Goal: Task Accomplishment & Management: Complete application form

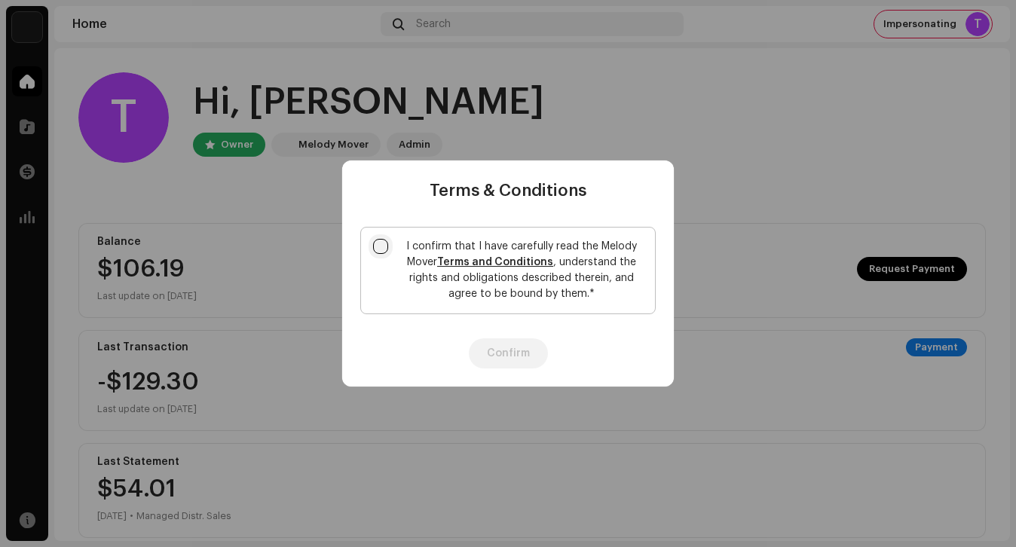
click at [382, 251] on input "I confirm that I have carefully read the Melody Mover Terms and Conditions , un…" at bounding box center [380, 246] width 15 height 15
checkbox input "true"
click at [520, 354] on button "Confirm" at bounding box center [508, 354] width 79 height 30
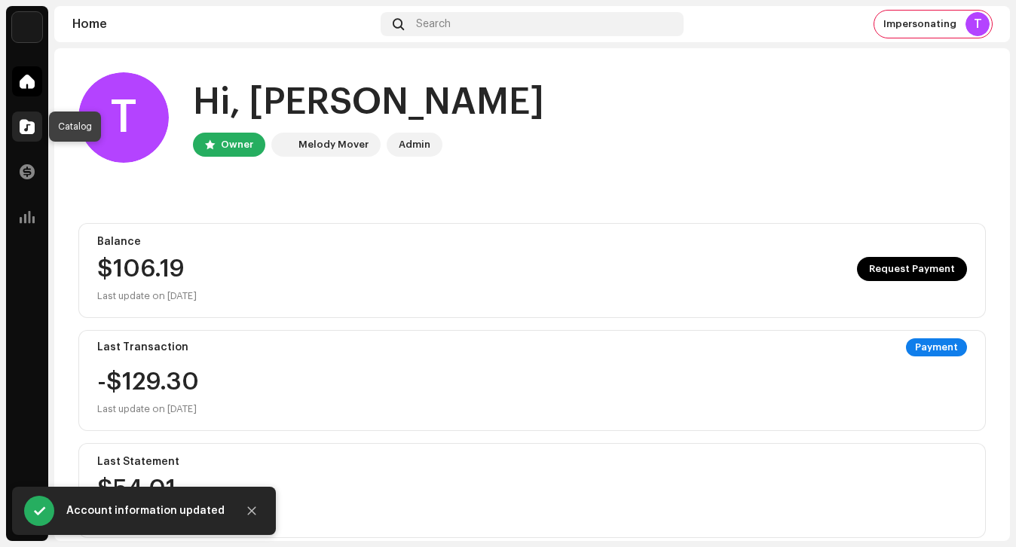
click at [38, 133] on div at bounding box center [27, 127] width 30 height 30
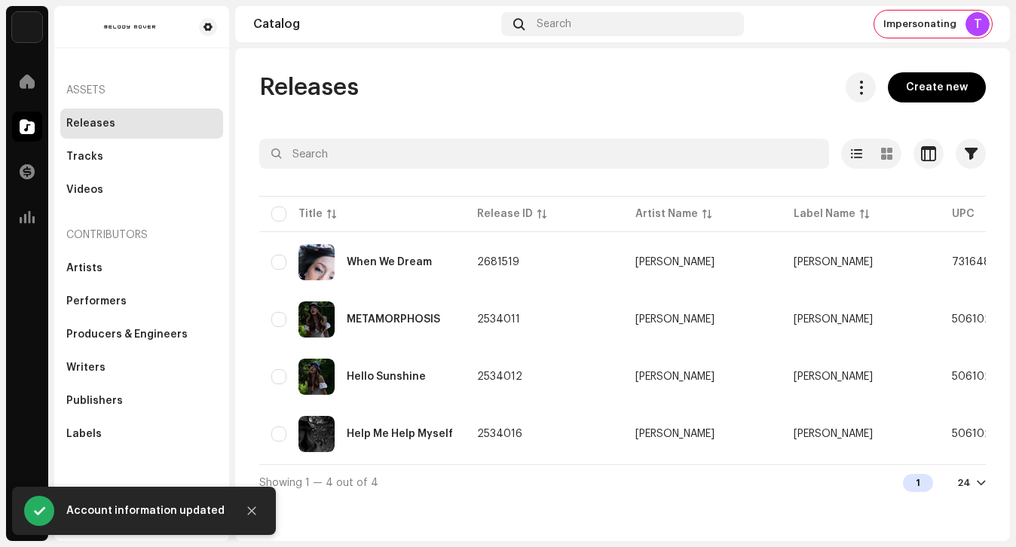
click at [917, 90] on span "Create new" at bounding box center [937, 87] width 62 height 30
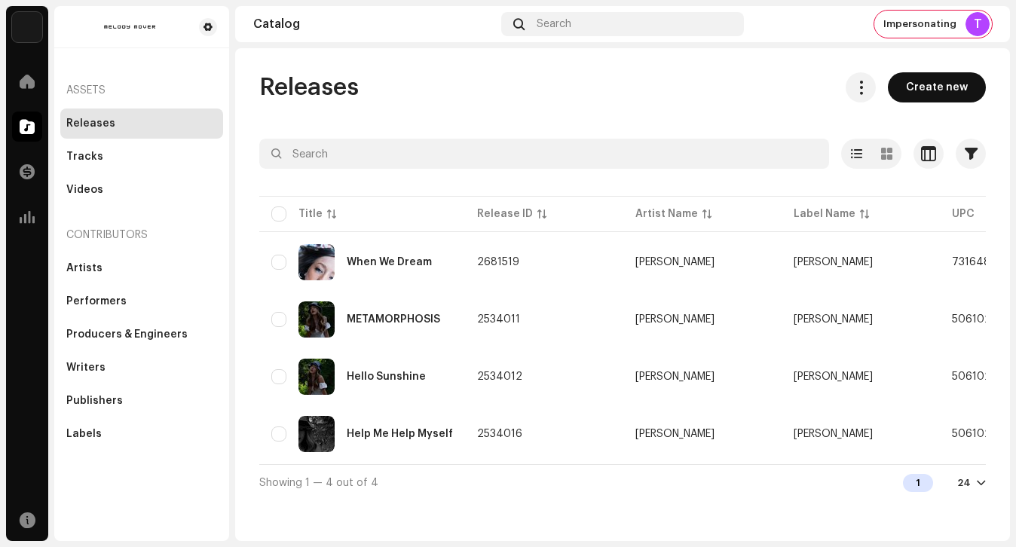
click at [888, 72] on button "Create new" at bounding box center [937, 87] width 98 height 30
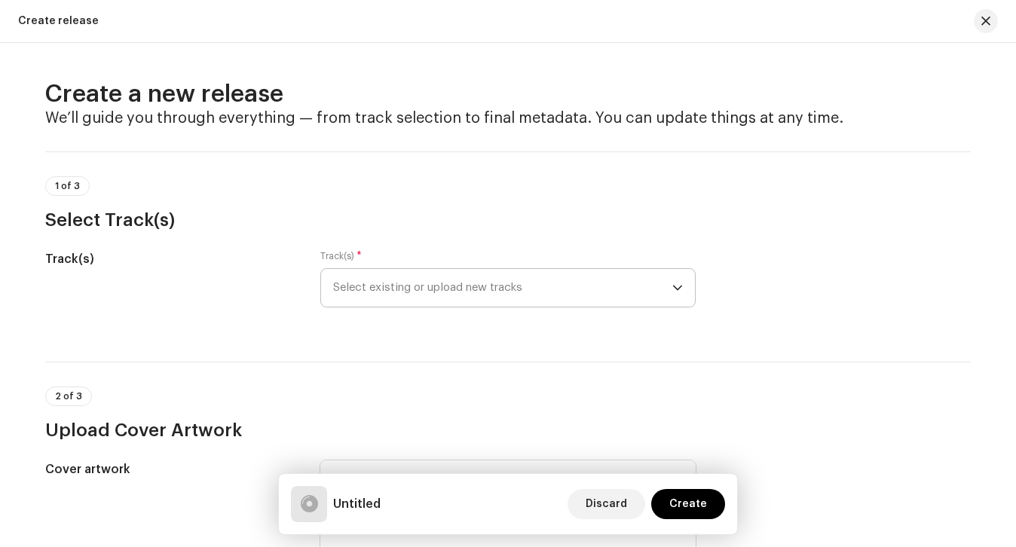
click at [568, 289] on span "Select existing or upload new tracks" at bounding box center [502, 288] width 339 height 38
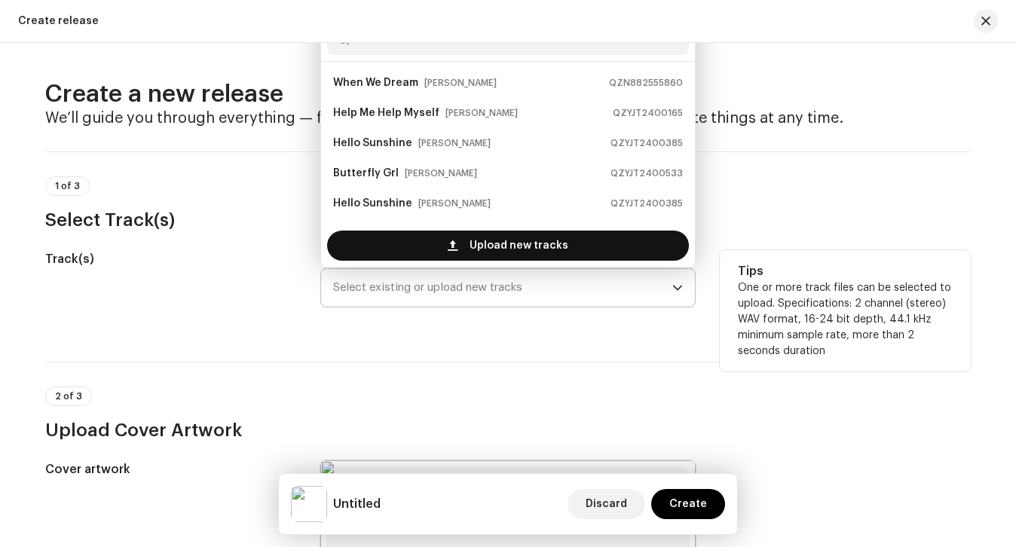
click at [560, 251] on span "Upload new tracks" at bounding box center [519, 246] width 99 height 30
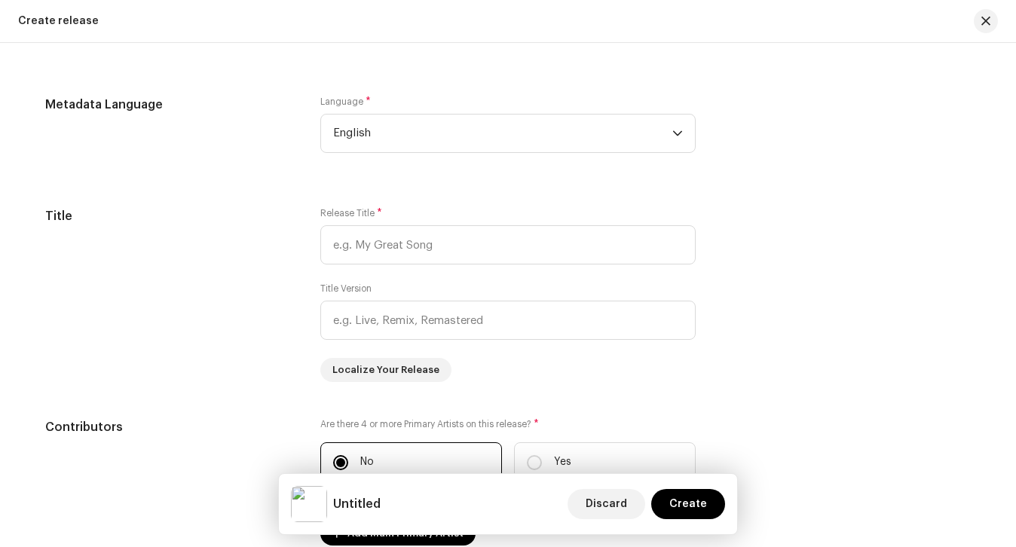
scroll to position [1217, 0]
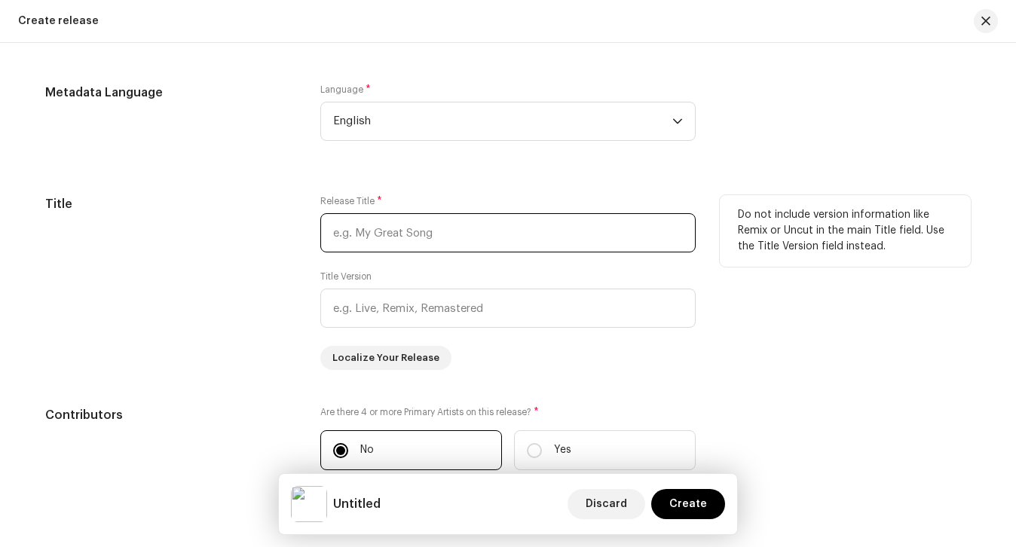
click at [473, 252] on input "text" at bounding box center [507, 232] width 375 height 39
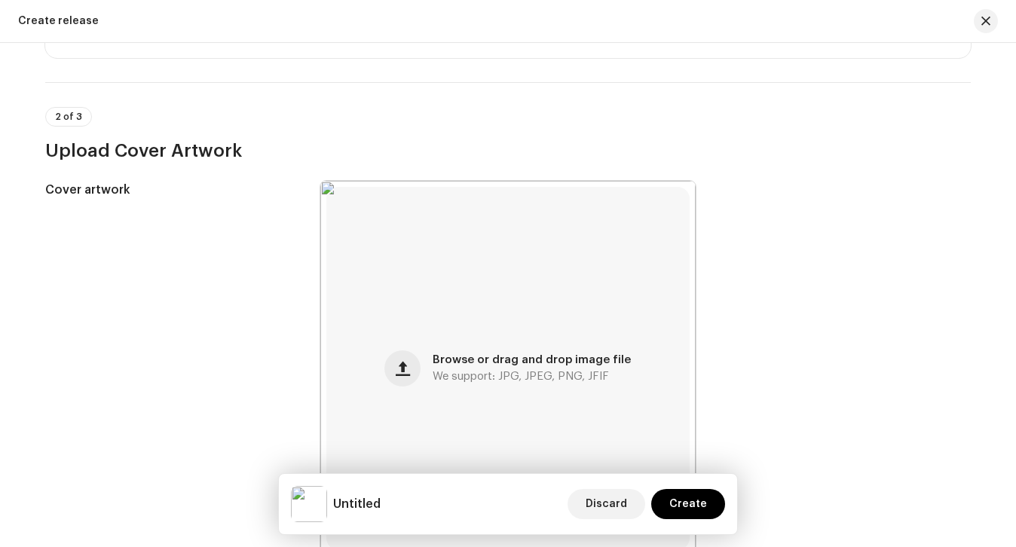
scroll to position [176, 0]
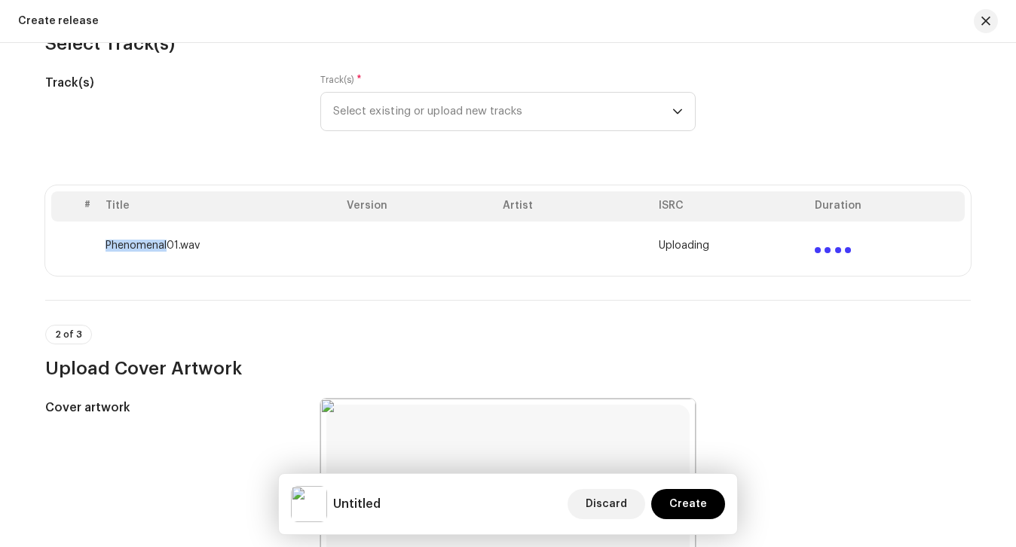
copy td "Phenomenal"
drag, startPoint x: 164, startPoint y: 245, endPoint x: 104, endPoint y: 245, distance: 59.6
click at [104, 245] on td "Phenomenal01.wav" at bounding box center [220, 246] width 241 height 48
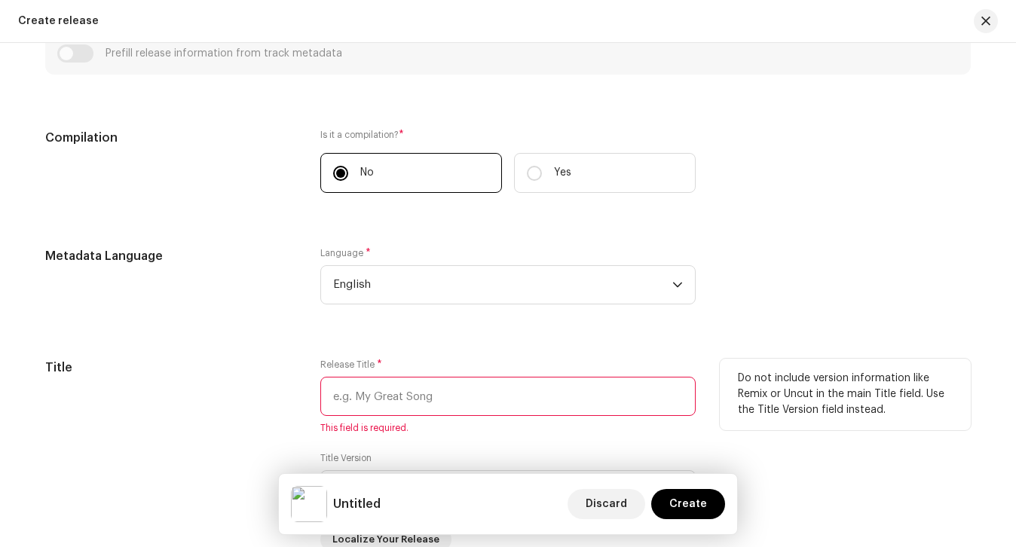
click at [369, 403] on input "text" at bounding box center [507, 396] width 375 height 39
paste input "Phenomenal"
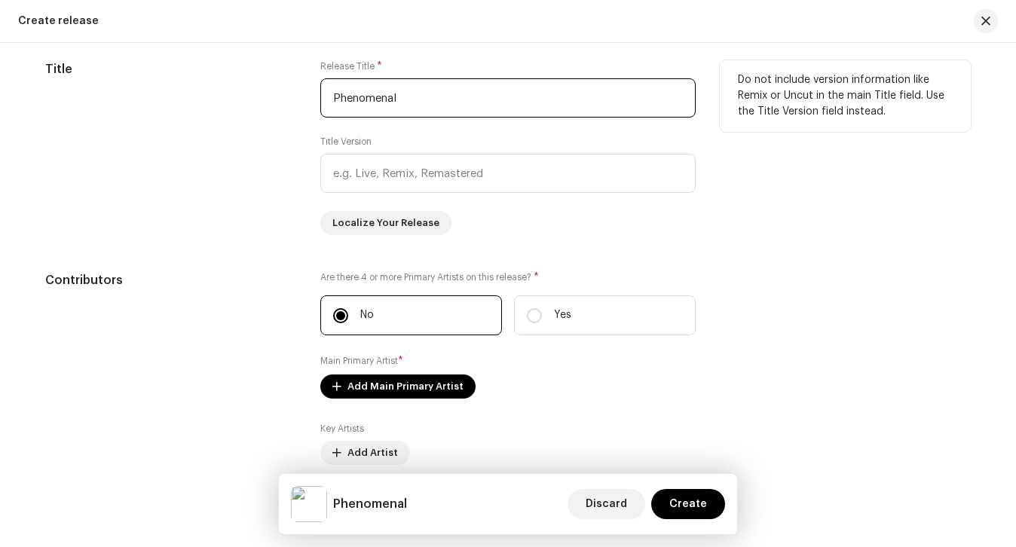
scroll to position [1405, 0]
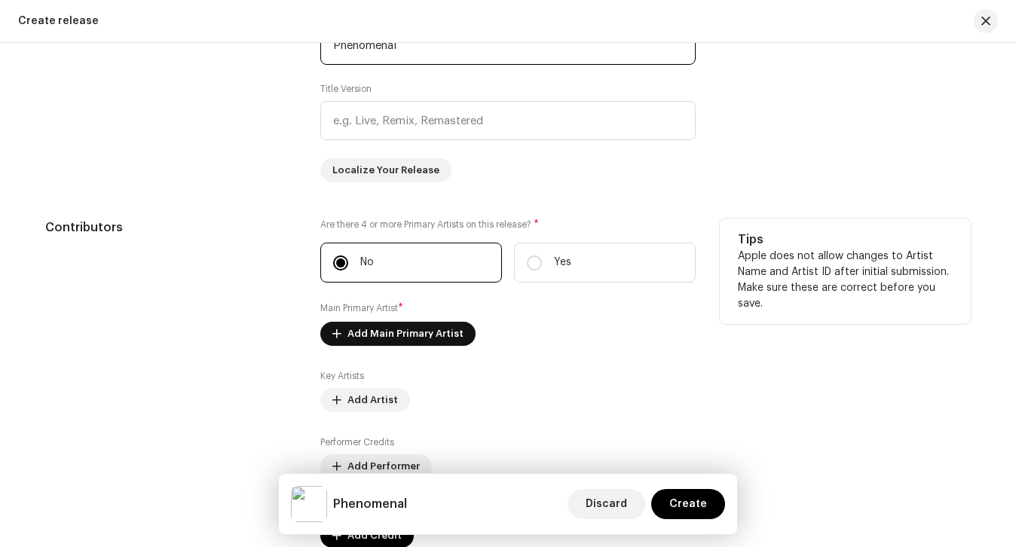
type input "Phenomenal"
click at [377, 329] on span "Add Main Primary Artist" at bounding box center [406, 334] width 116 height 30
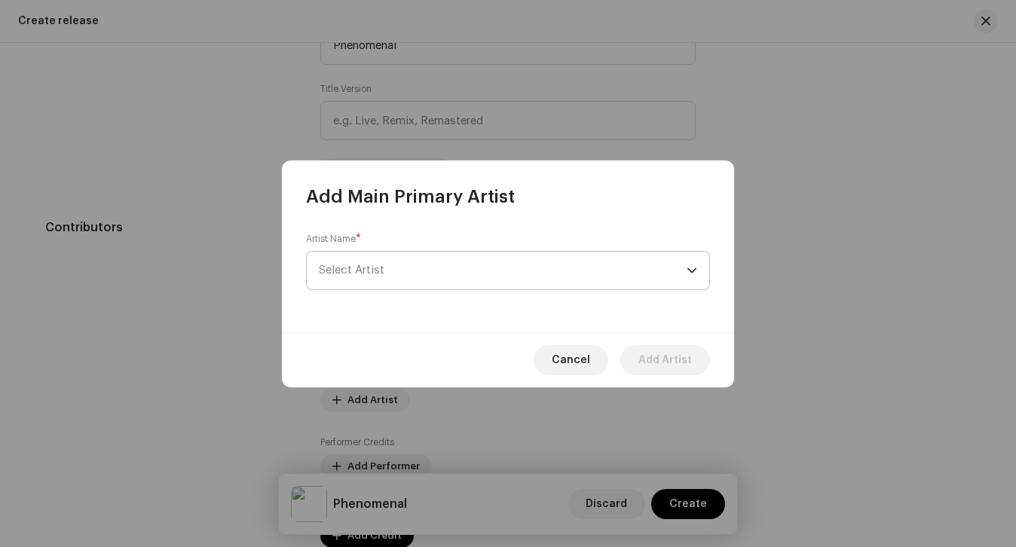
click at [376, 281] on span "Select Artist" at bounding box center [503, 271] width 368 height 38
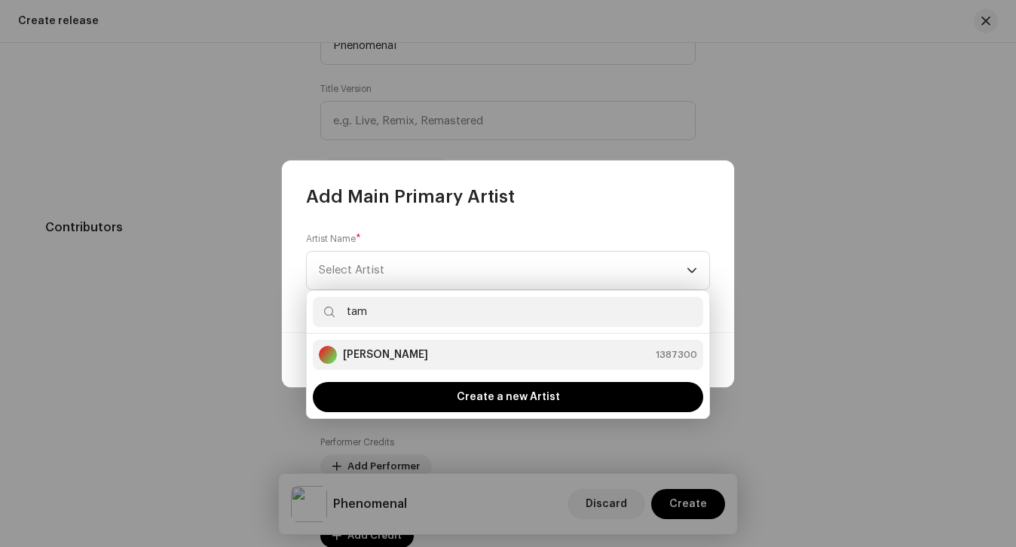
type input "tam"
click at [387, 346] on div "[PERSON_NAME] 1387300" at bounding box center [508, 355] width 378 height 18
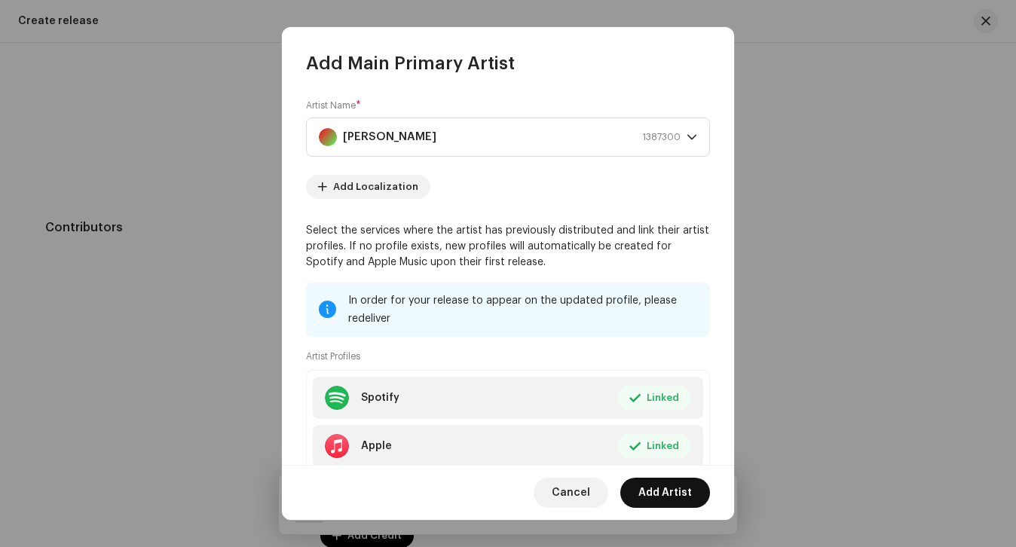
click at [657, 498] on span "Add Artist" at bounding box center [666, 493] width 54 height 30
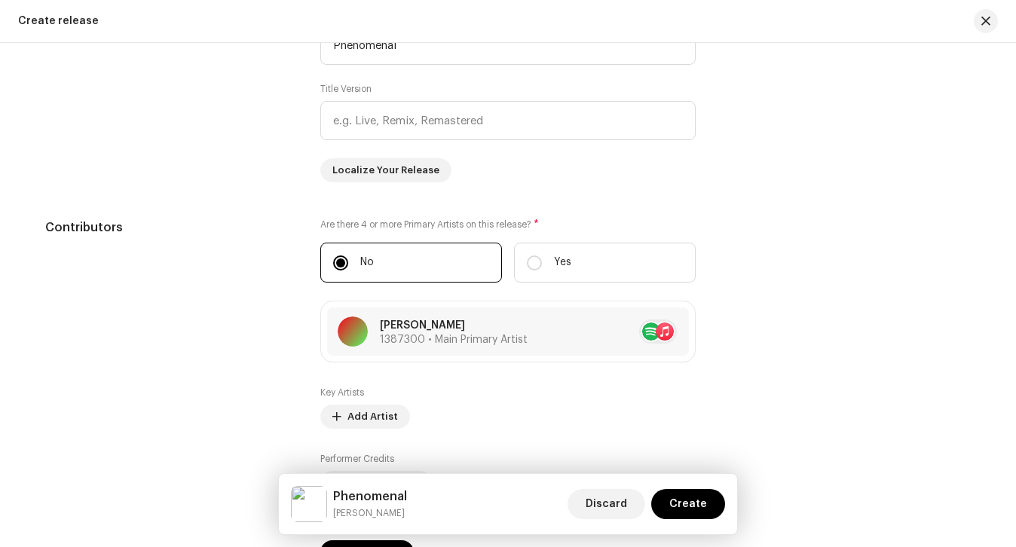
scroll to position [1623, 0]
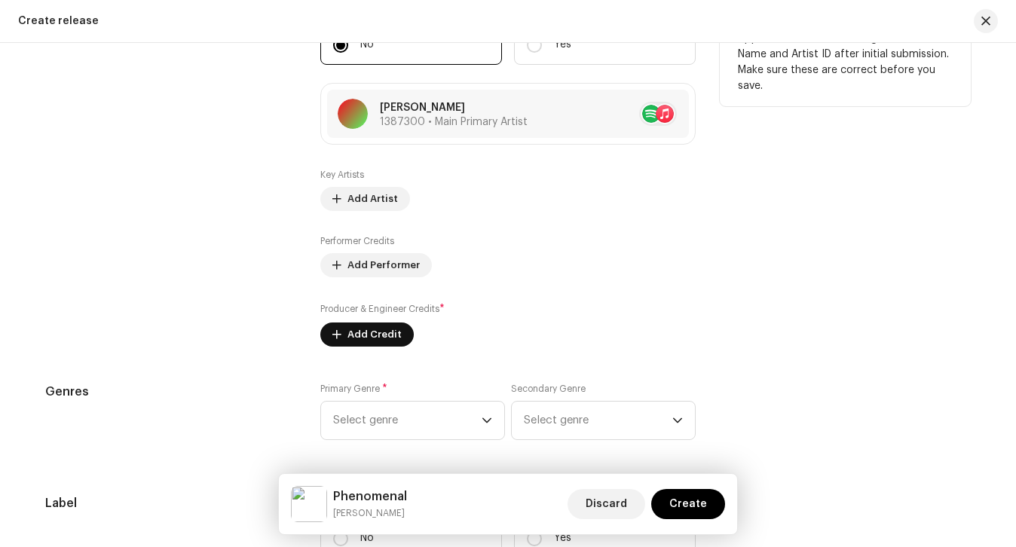
click at [384, 333] on span "Add Credit" at bounding box center [375, 335] width 54 height 30
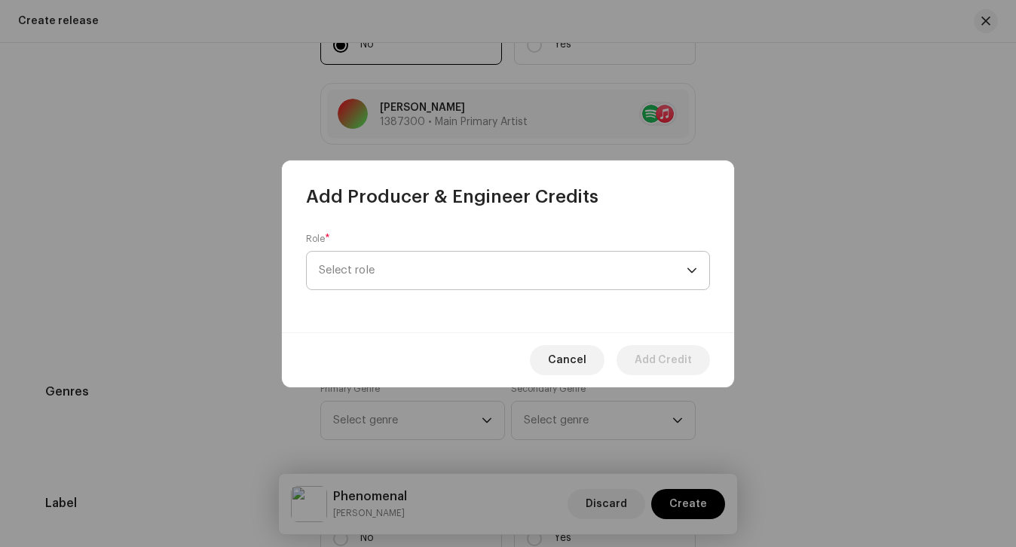
click at [369, 282] on span "Select role" at bounding box center [503, 271] width 368 height 38
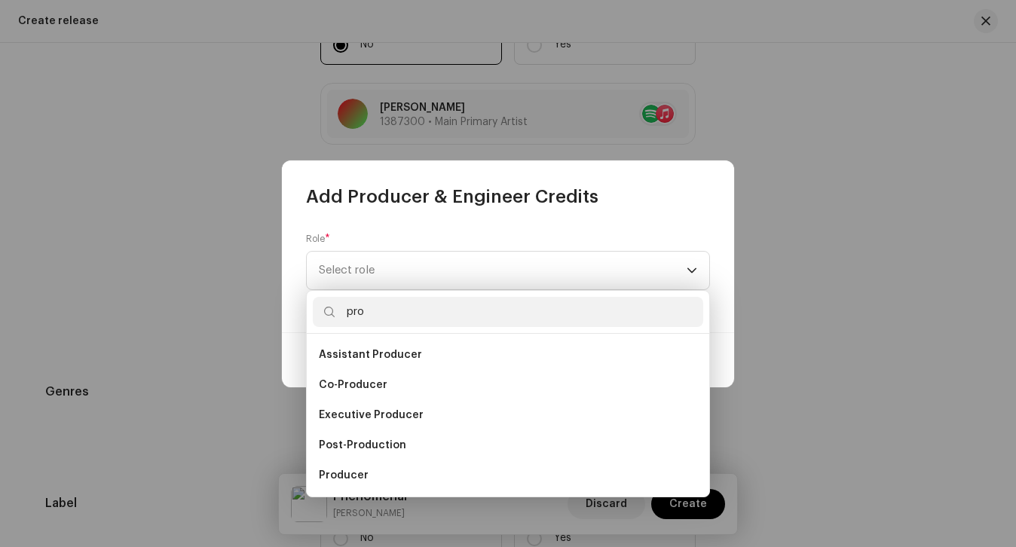
scroll to position [24, 0]
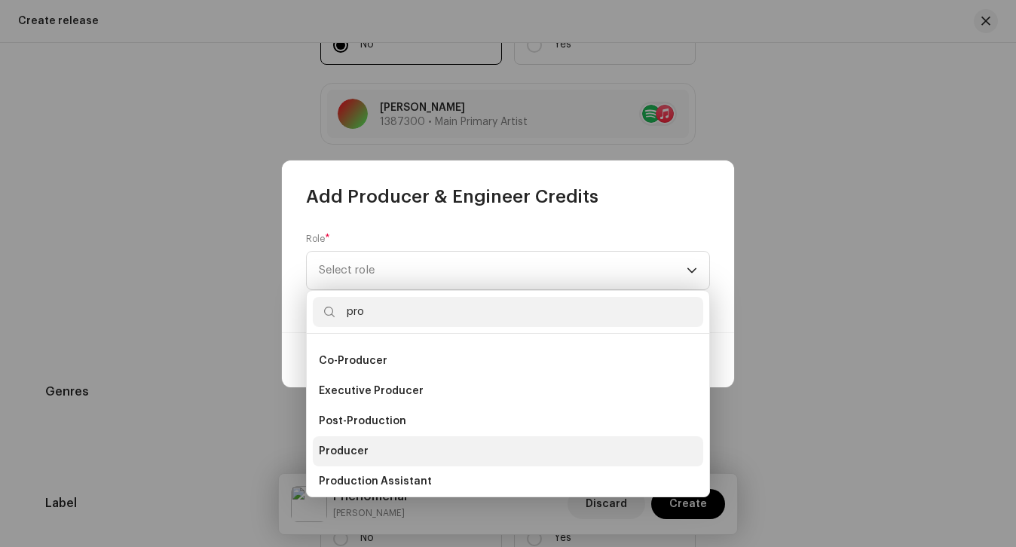
type input "pro"
click at [345, 452] on span "Producer" at bounding box center [344, 451] width 50 height 15
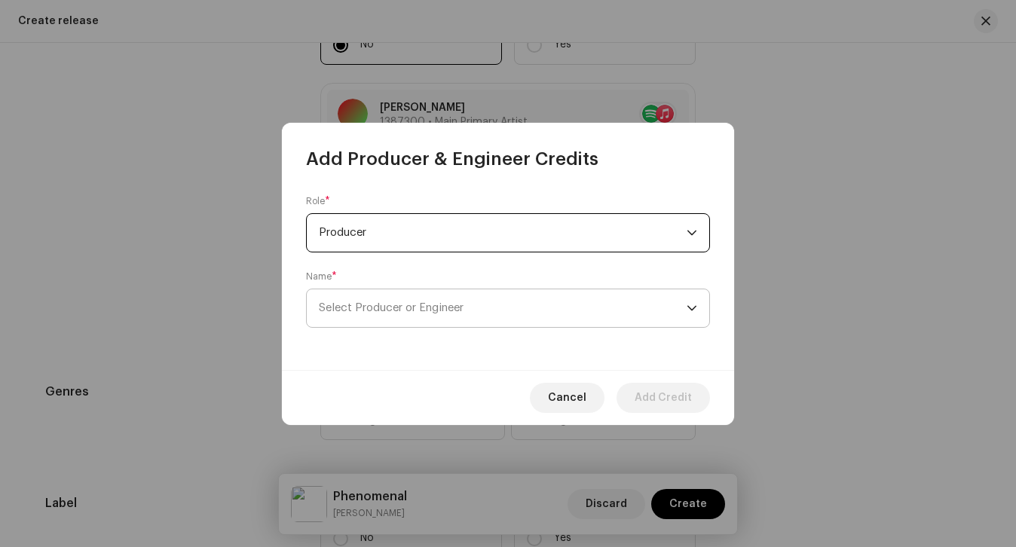
click at [396, 323] on span "Select Producer or Engineer" at bounding box center [503, 309] width 368 height 38
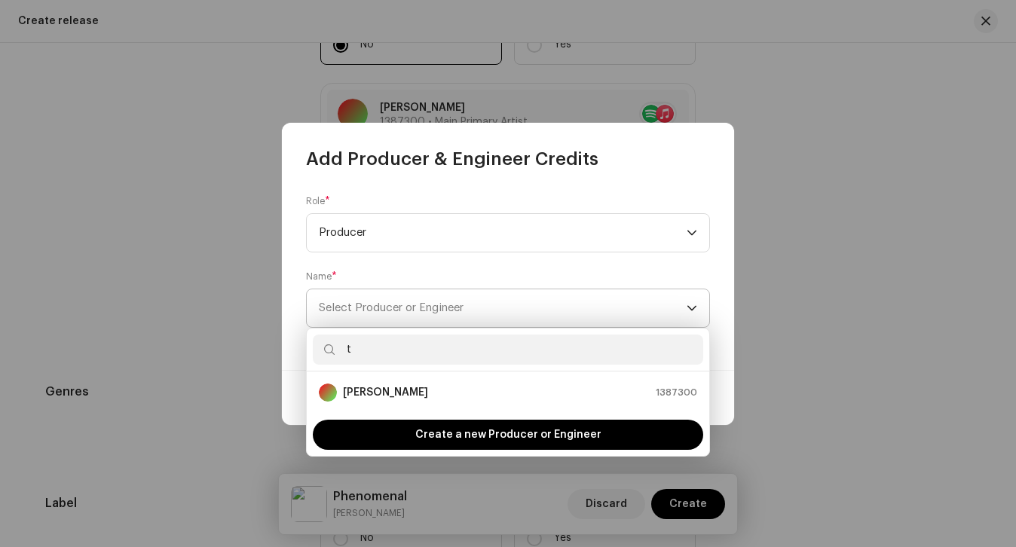
scroll to position [1684, 0]
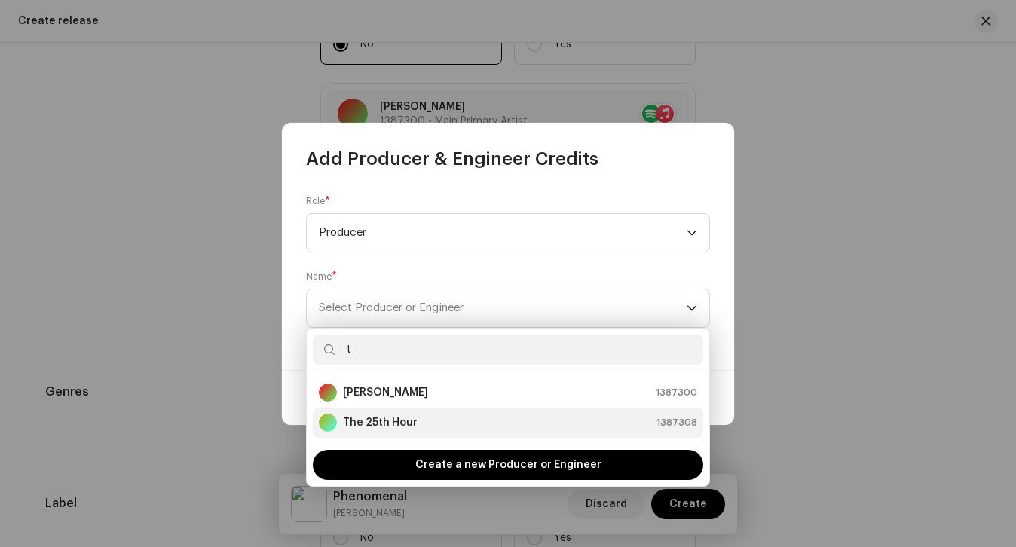
type input "t"
click at [419, 419] on div "The 25th Hour 1387308" at bounding box center [508, 423] width 378 height 18
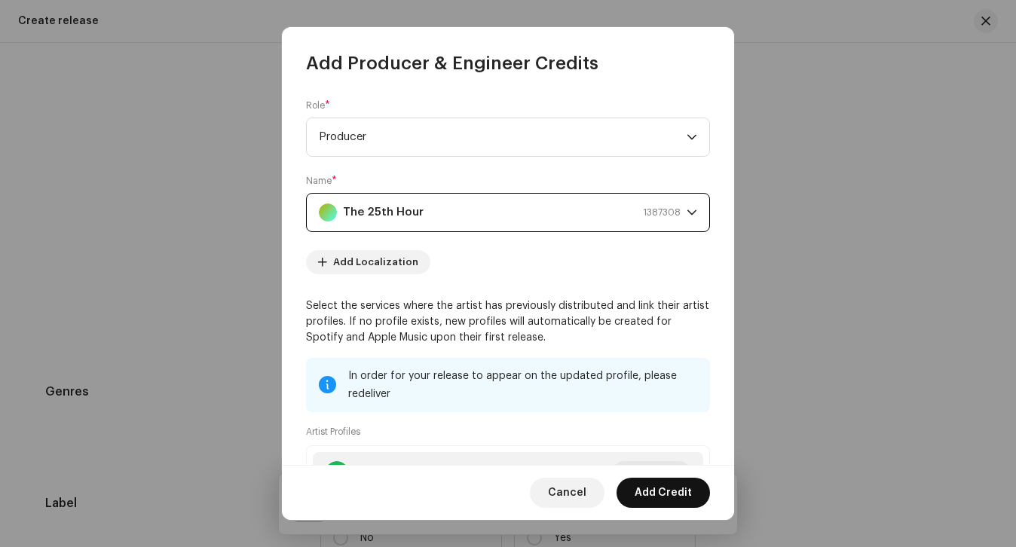
click at [673, 491] on span "Add Credit" at bounding box center [663, 493] width 57 height 30
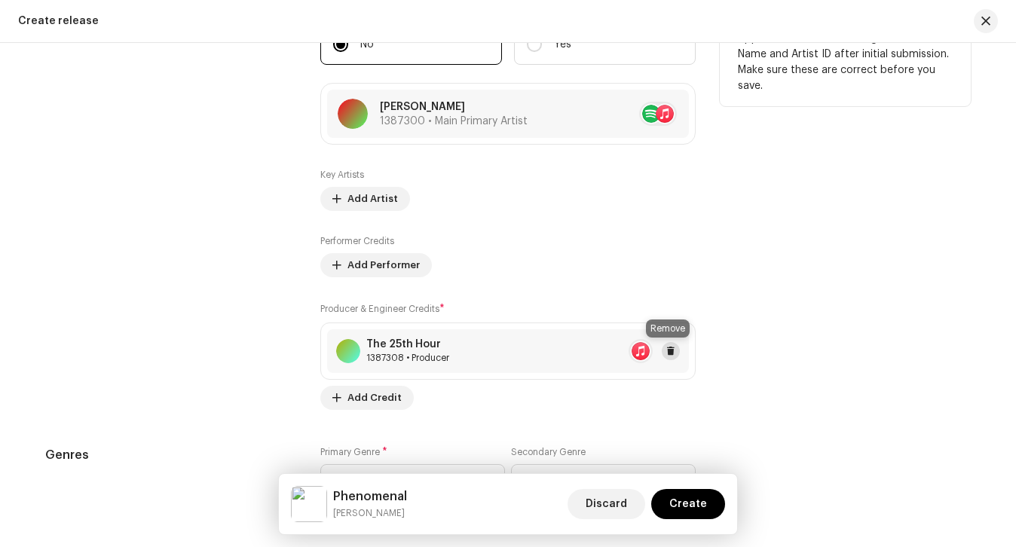
click at [670, 351] on span at bounding box center [671, 351] width 9 height 12
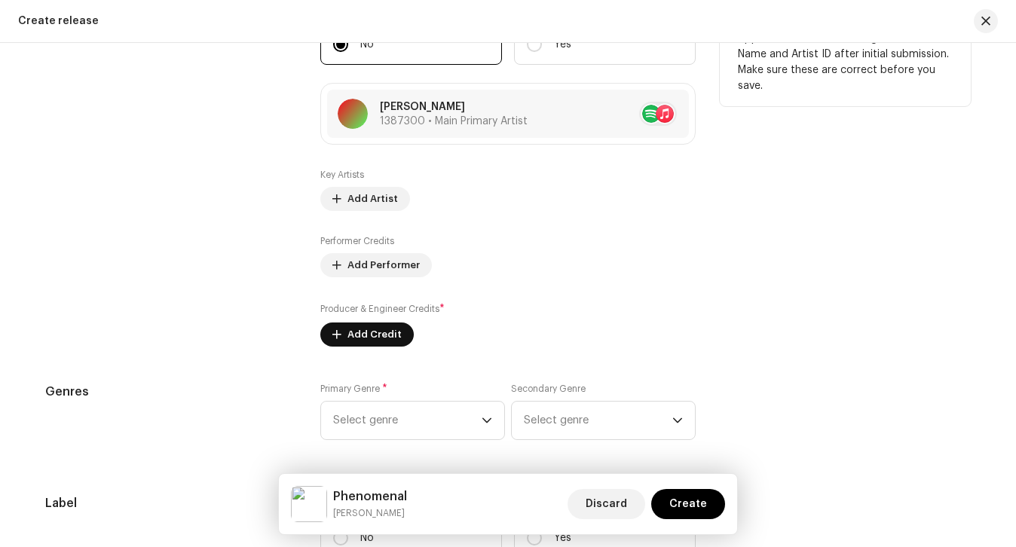
click at [365, 342] on span "Add Credit" at bounding box center [375, 335] width 54 height 30
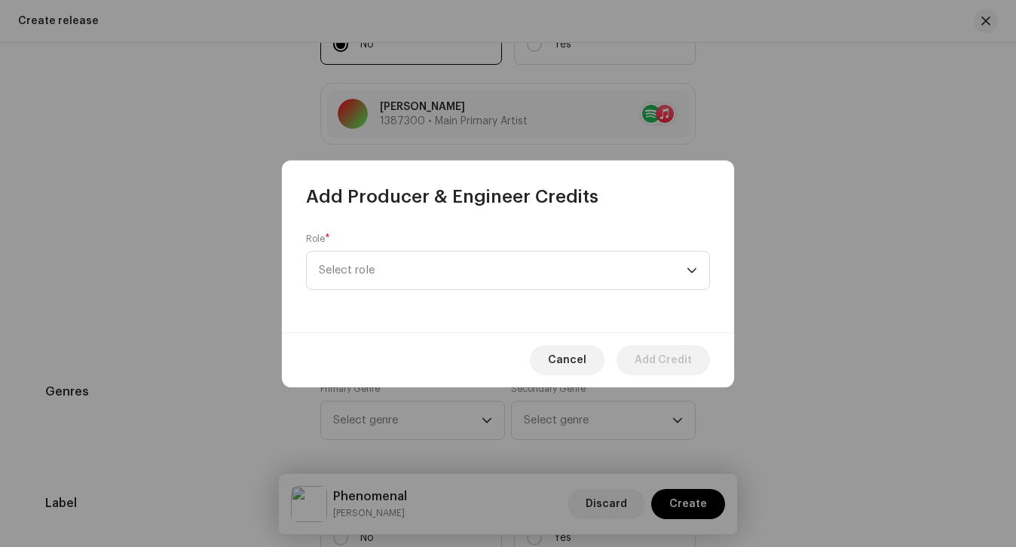
click at [368, 291] on div "Role * Select role" at bounding box center [508, 271] width 452 height 124
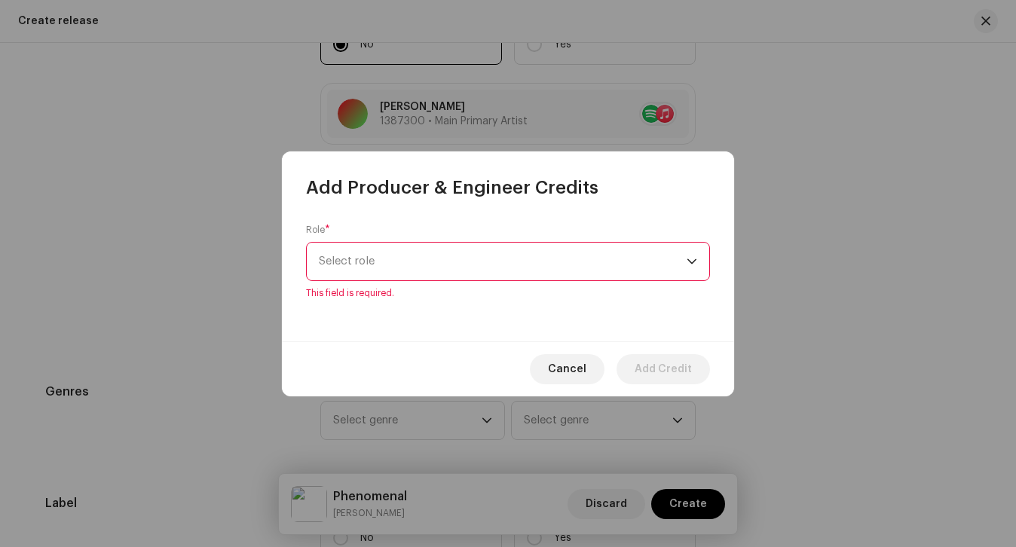
click at [374, 267] on span "Select role" at bounding box center [503, 262] width 368 height 38
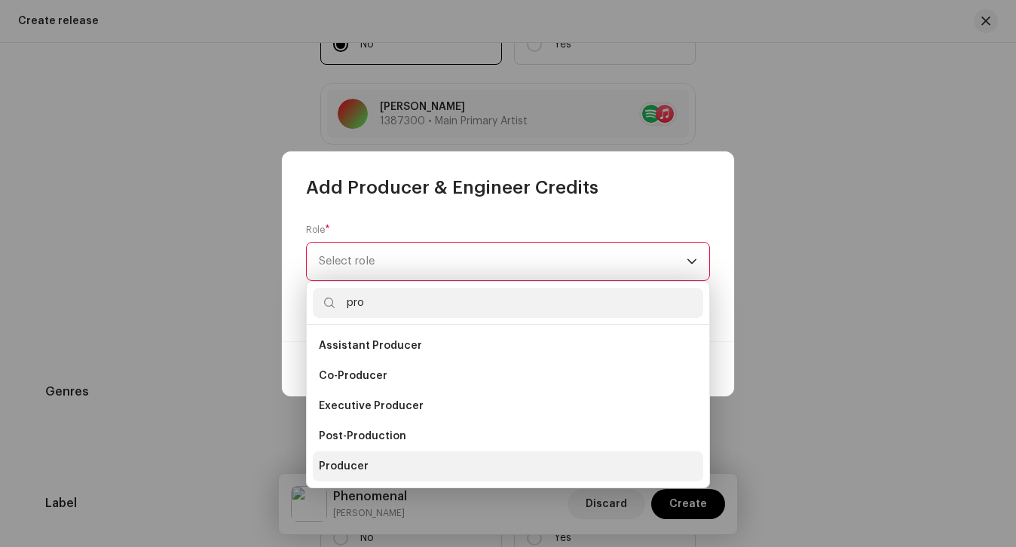
type input "pro"
click at [368, 459] on li "Producer" at bounding box center [508, 467] width 391 height 30
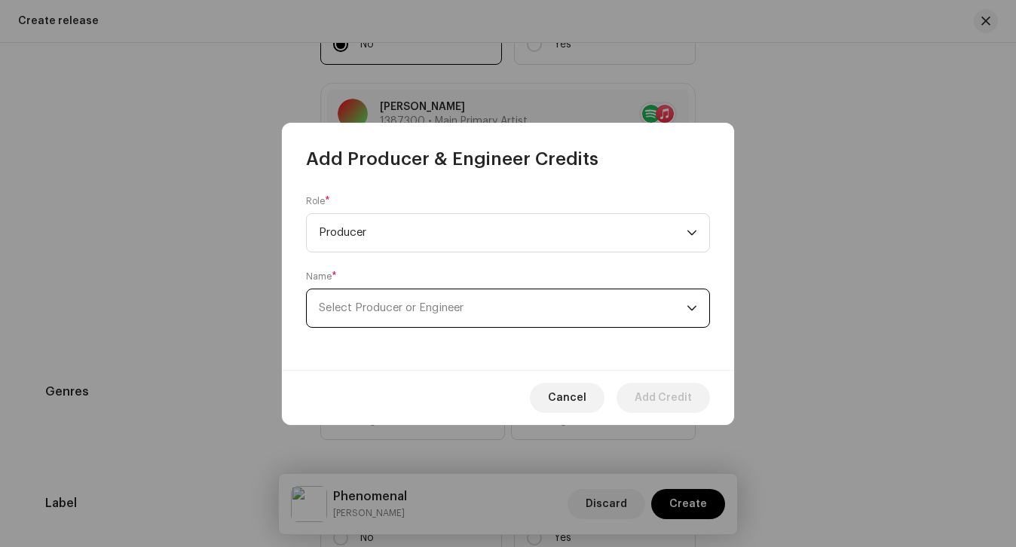
click at [392, 311] on span "Select Producer or Engineer" at bounding box center [391, 307] width 145 height 11
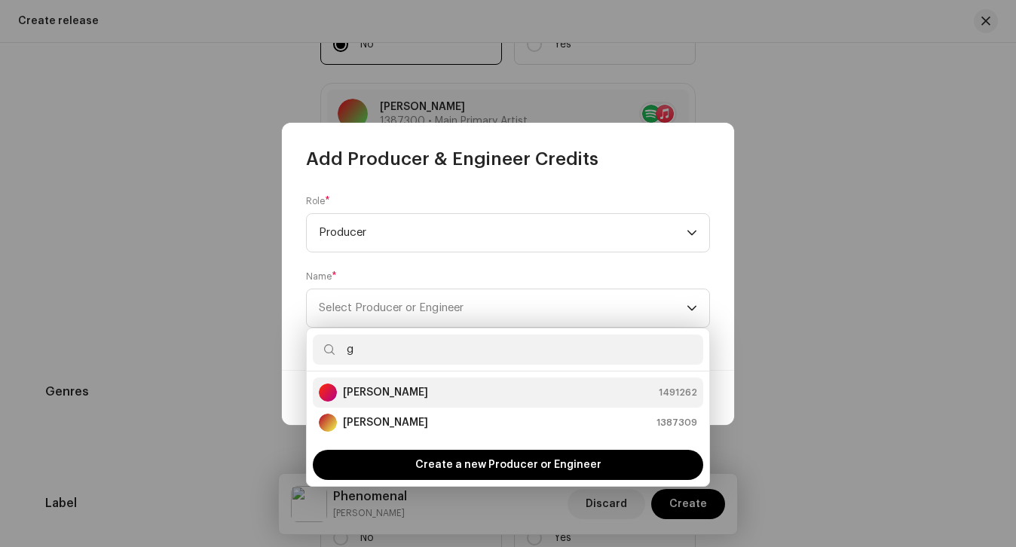
type input "g"
click at [389, 394] on strong "[PERSON_NAME]" at bounding box center [385, 392] width 85 height 15
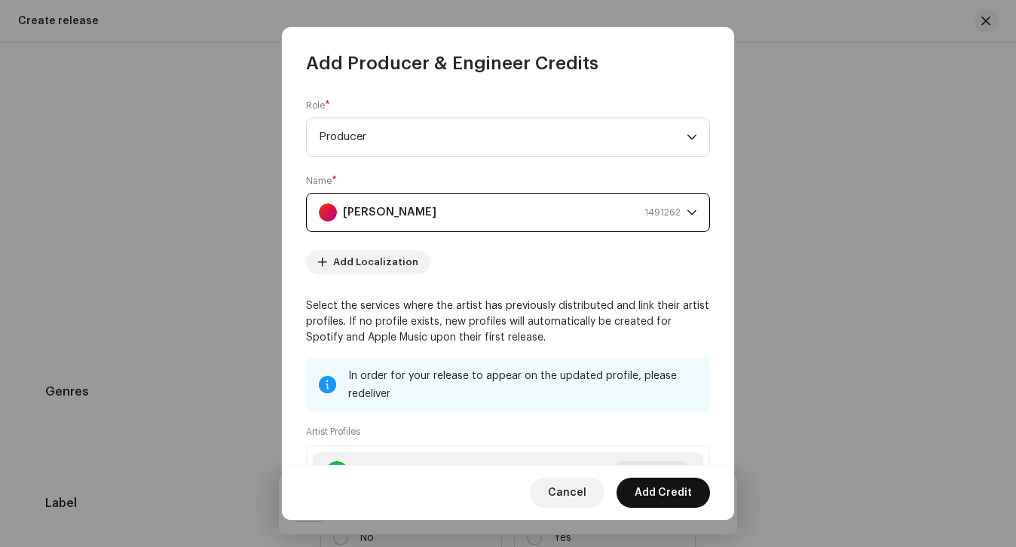
click at [639, 495] on span "Add Credit" at bounding box center [663, 493] width 57 height 30
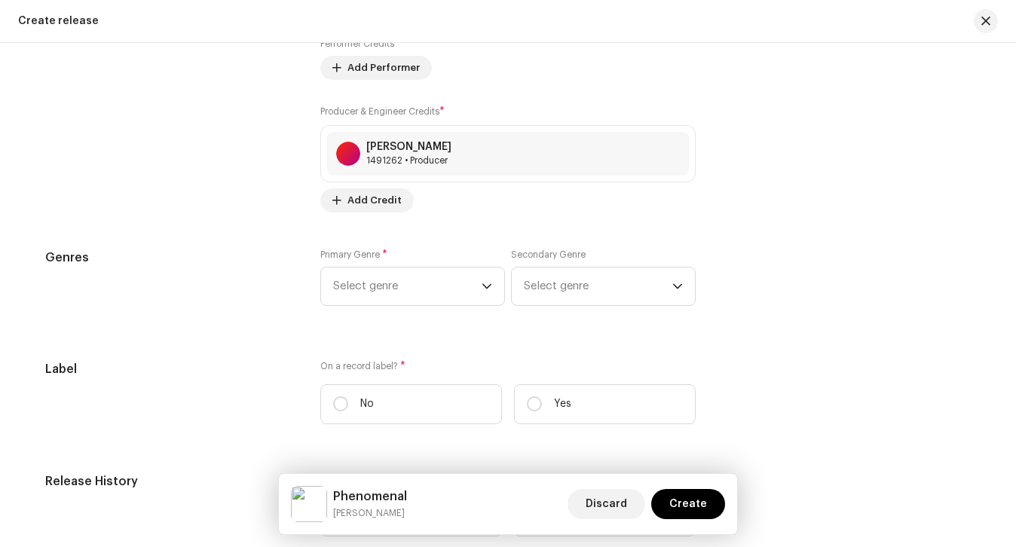
click at [396, 312] on div "Primary Genre * Select genre Secondary Genre Select genre" at bounding box center [507, 286] width 375 height 75
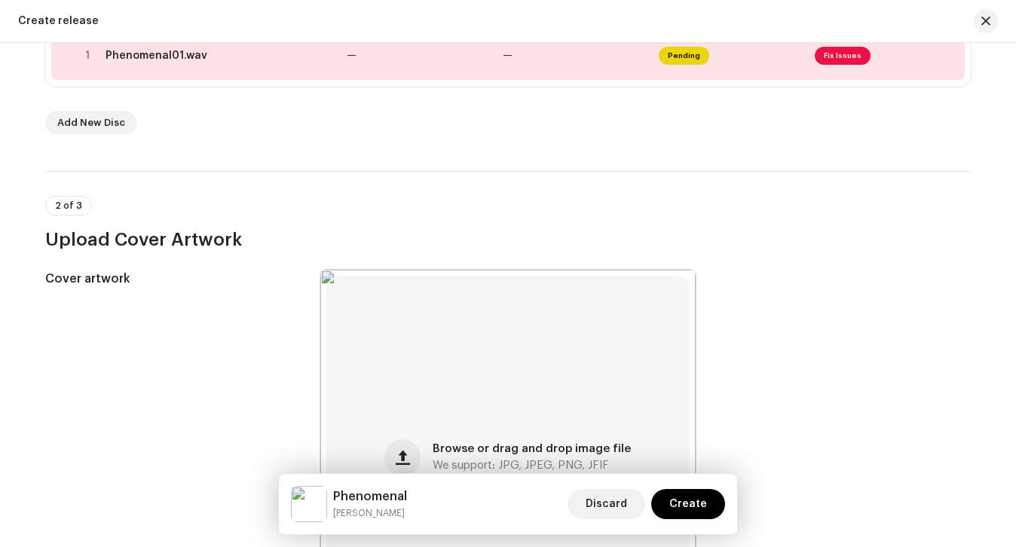
scroll to position [46, 0]
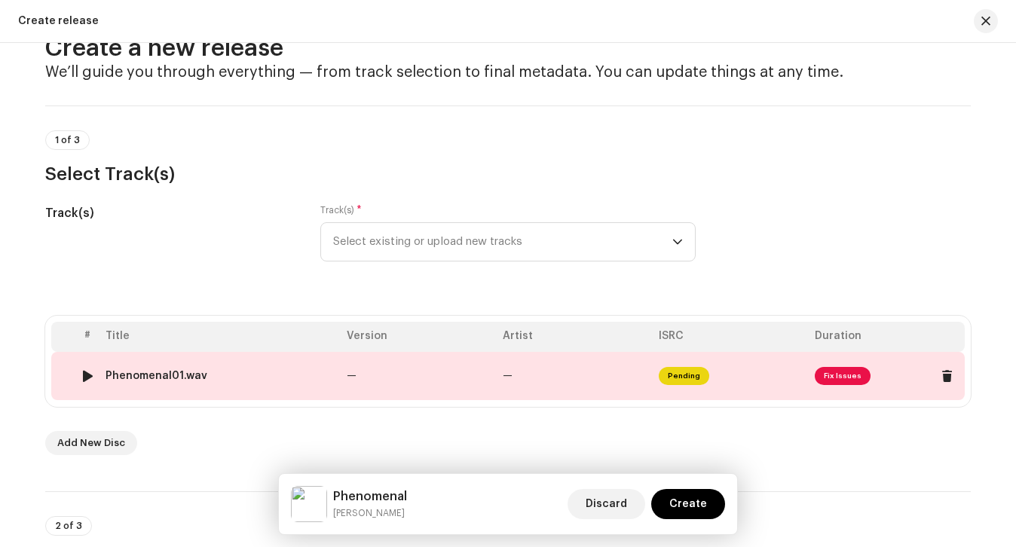
click at [82, 375] on div at bounding box center [87, 376] width 11 height 12
click at [173, 375] on div "Phenomenal01.wav" at bounding box center [157, 376] width 102 height 12
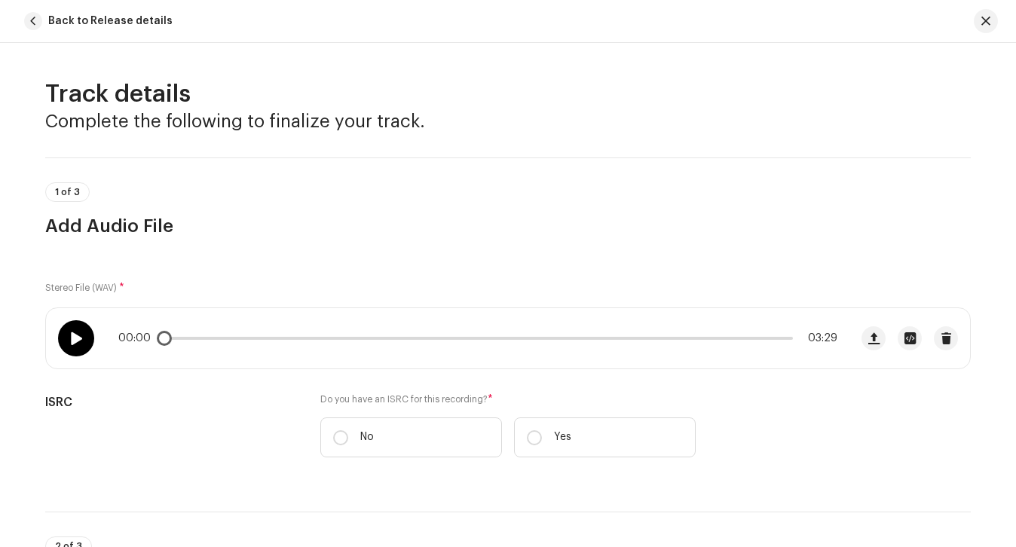
click at [70, 337] on span at bounding box center [75, 339] width 13 height 12
click at [225, 339] on p-slider at bounding box center [478, 338] width 630 height 3
click at [983, 20] on span "button" at bounding box center [986, 21] width 9 height 12
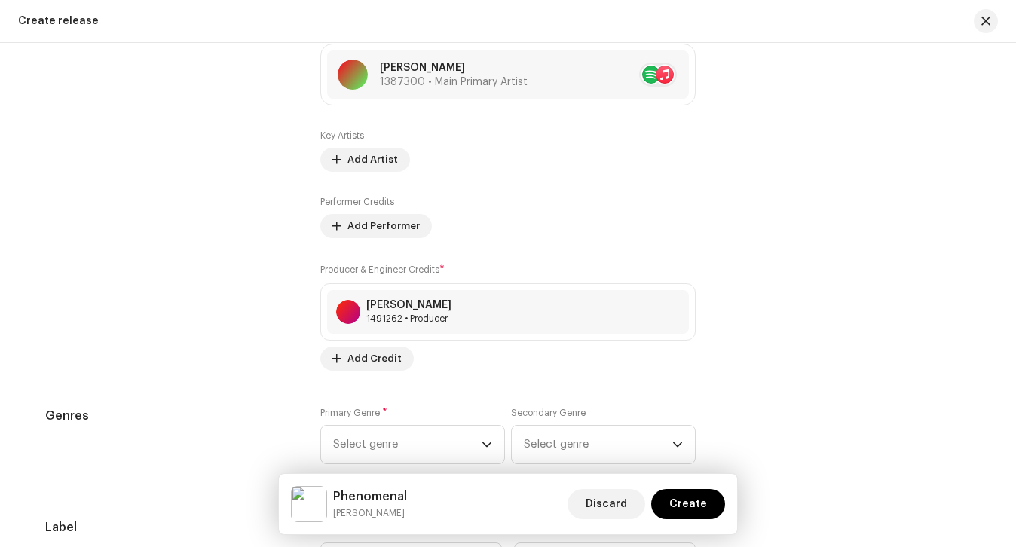
scroll to position [1721, 0]
click at [409, 434] on span "Select genre" at bounding box center [407, 447] width 149 height 38
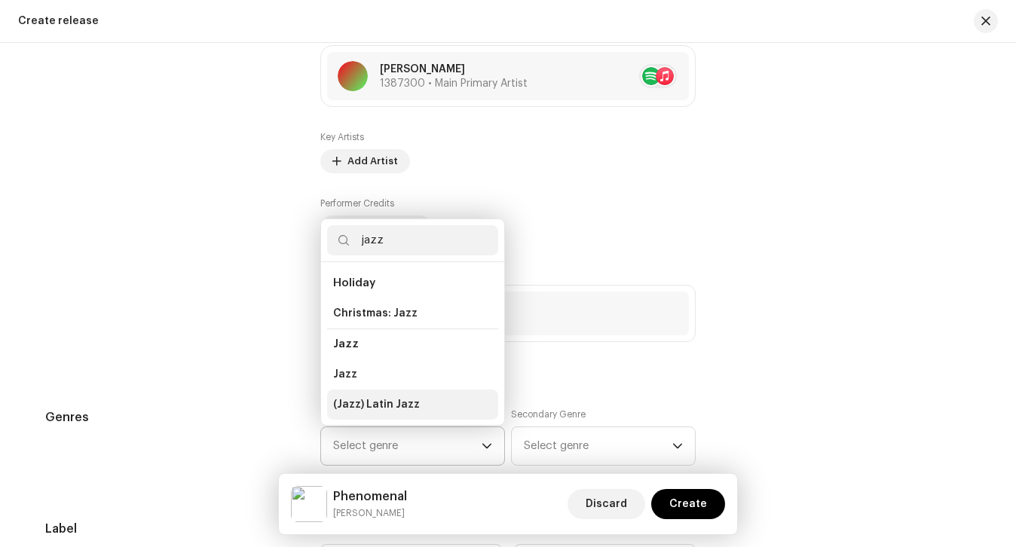
scroll to position [25, 0]
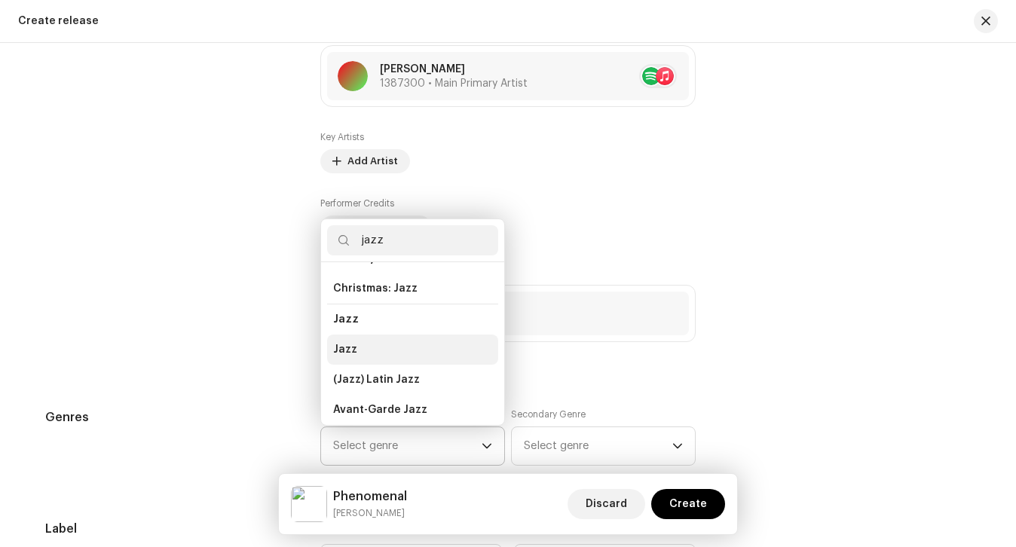
type input "jazz"
click at [372, 351] on li "Jazz" at bounding box center [412, 350] width 171 height 30
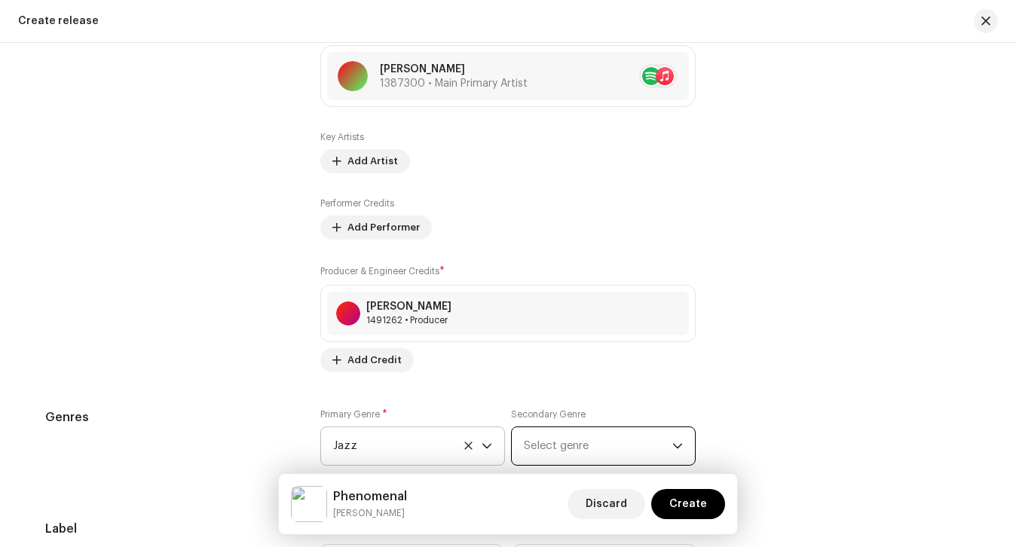
click at [571, 444] on span "Select genre" at bounding box center [598, 447] width 149 height 38
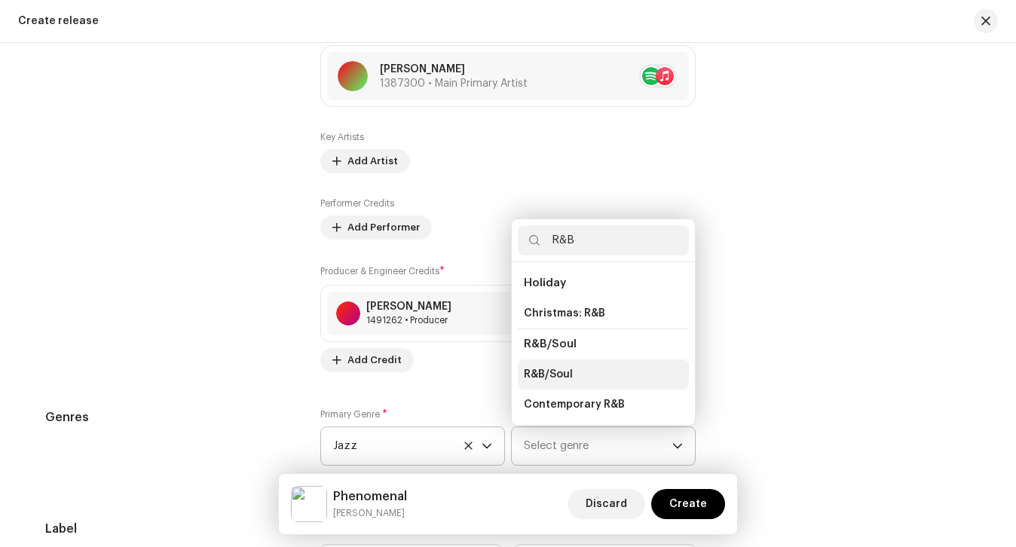
type input "R&B"
click at [593, 377] on li "R&B/Soul" at bounding box center [603, 375] width 171 height 30
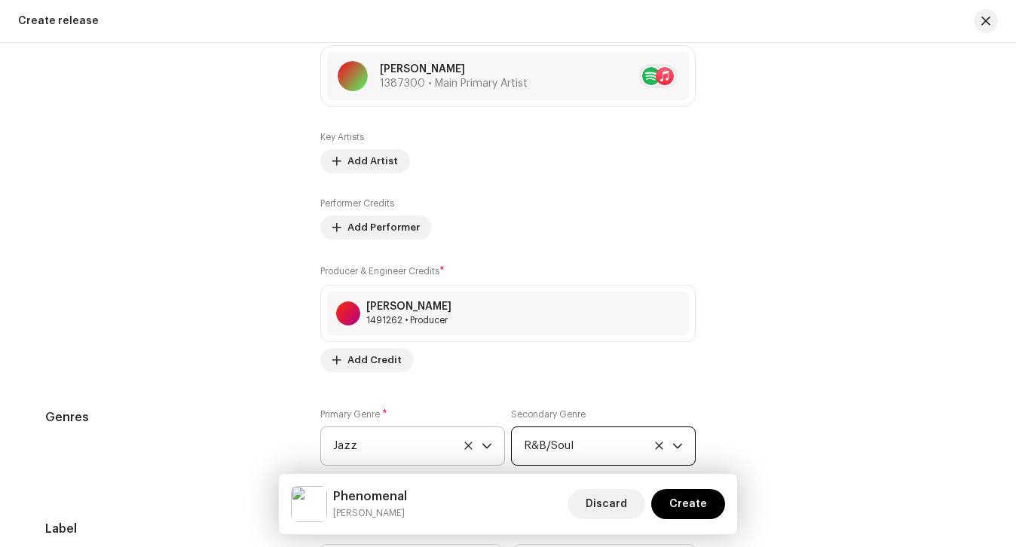
click at [541, 375] on div "Prefill release information from track metadata Compilation Is it a compilation…" at bounding box center [508, 271] width 926 height 1693
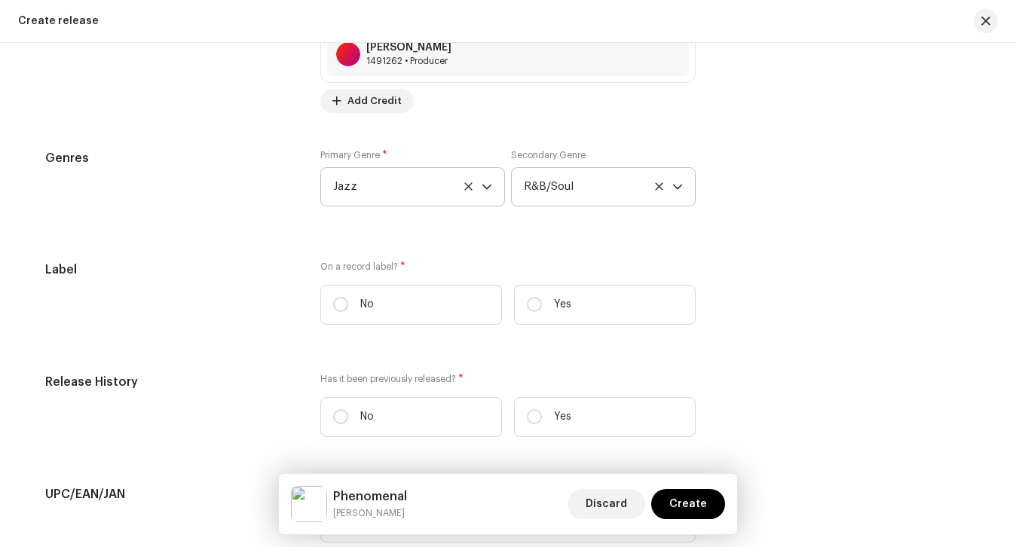
scroll to position [1982, 0]
click at [417, 306] on label "No" at bounding box center [411, 303] width 182 height 40
click at [348, 306] on input "No" at bounding box center [340, 303] width 15 height 15
radio input "true"
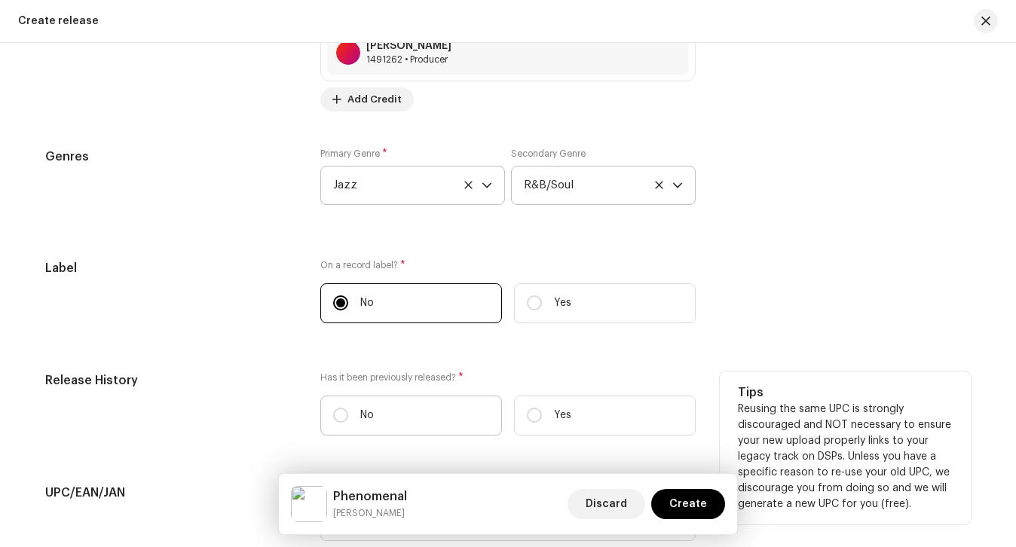
click at [426, 435] on label "No" at bounding box center [411, 416] width 182 height 40
click at [348, 423] on input "No" at bounding box center [340, 415] width 15 height 15
radio input "true"
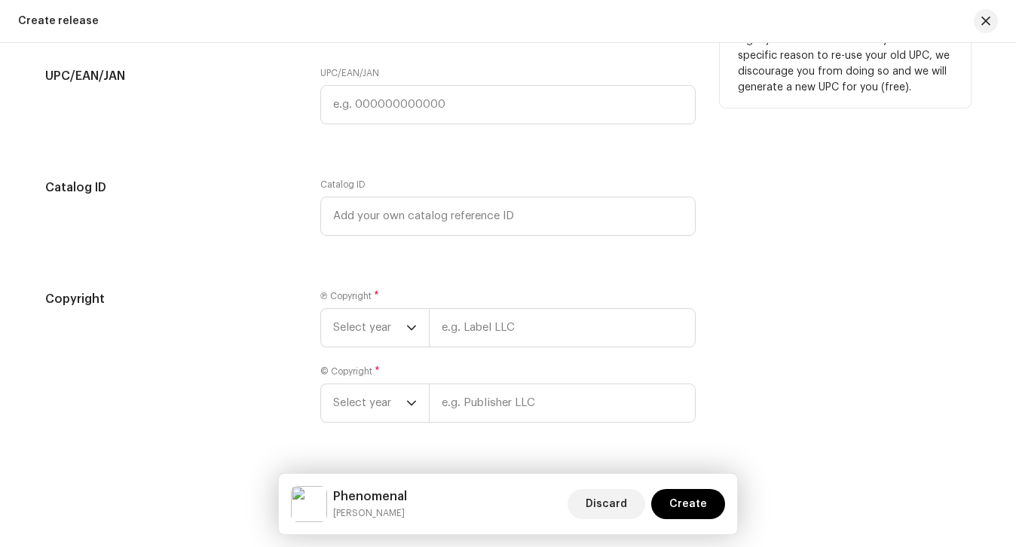
scroll to position [2438, 0]
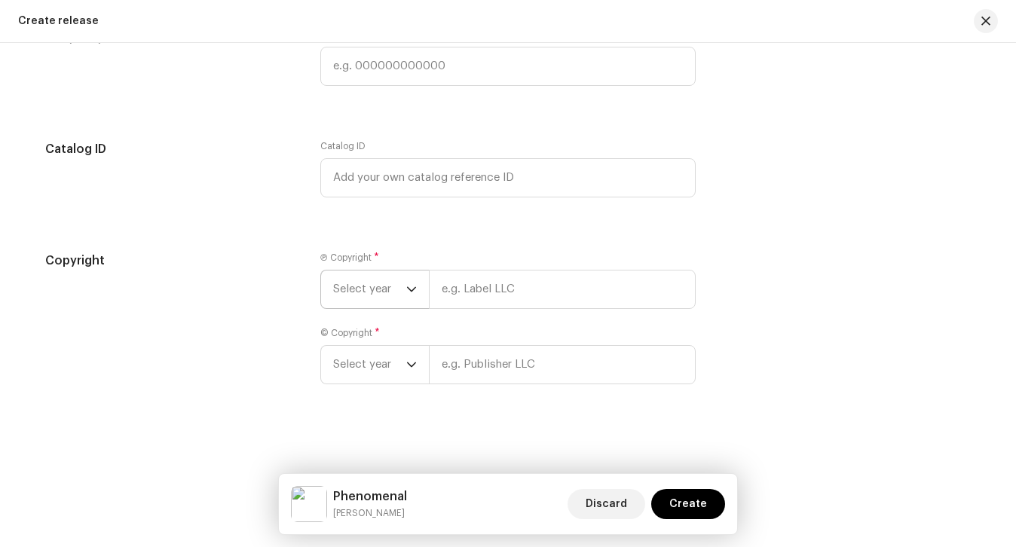
click at [357, 290] on span "Select year" at bounding box center [369, 290] width 73 height 38
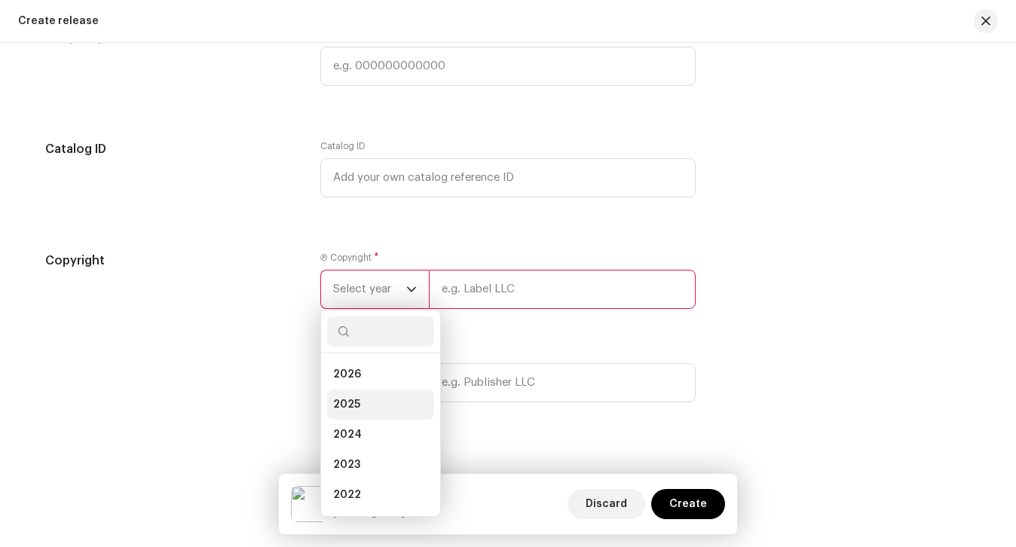
click at [357, 403] on li "2025" at bounding box center [380, 405] width 107 height 30
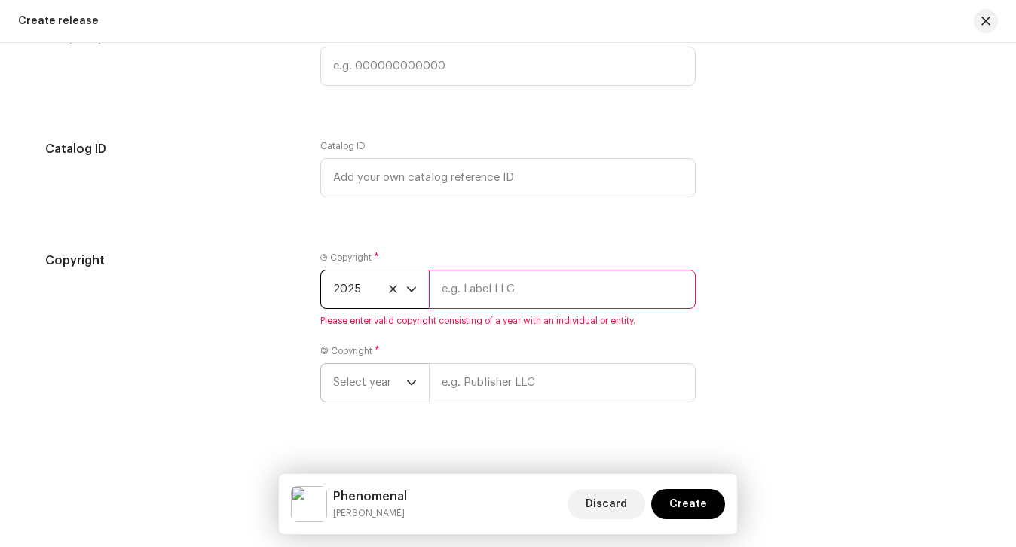
click at [357, 378] on span "Select year" at bounding box center [369, 383] width 73 height 38
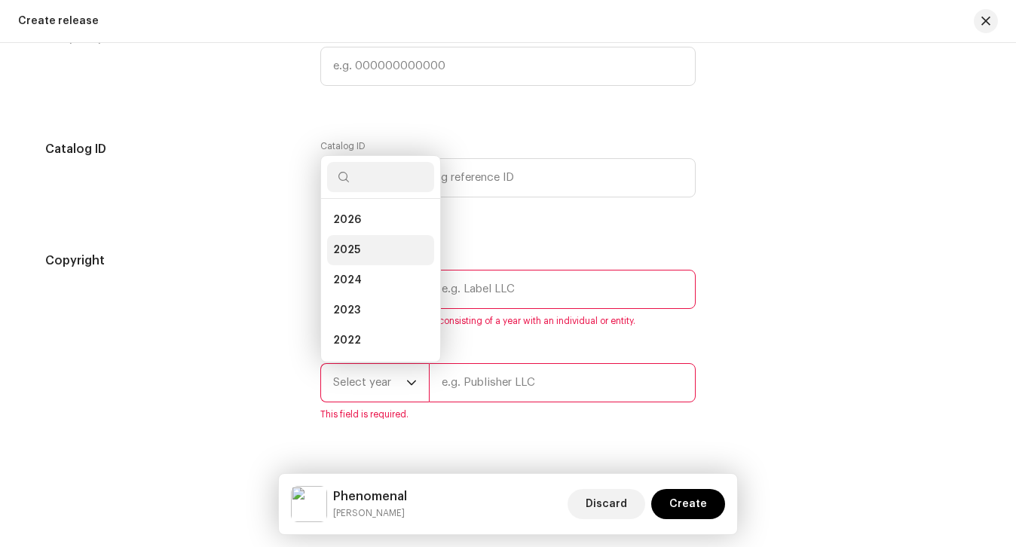
click at [354, 243] on span "2025" at bounding box center [346, 250] width 27 height 15
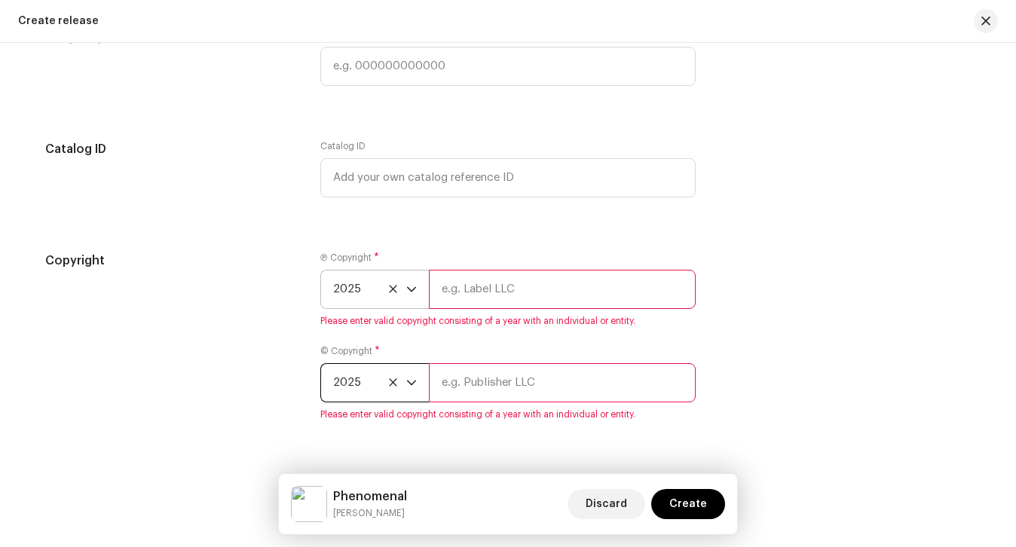
click at [468, 281] on input "text" at bounding box center [562, 289] width 267 height 39
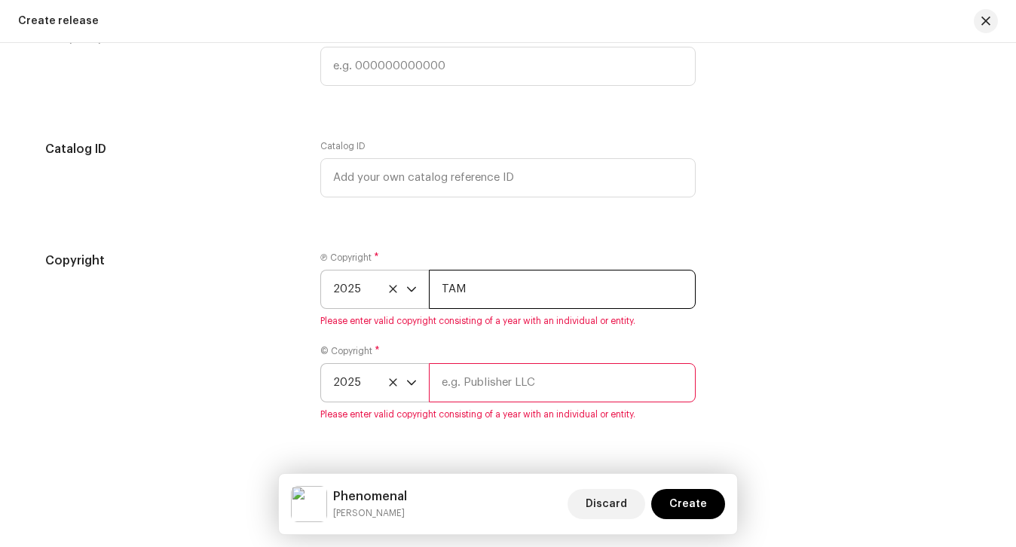
type input "[PERSON_NAME]"
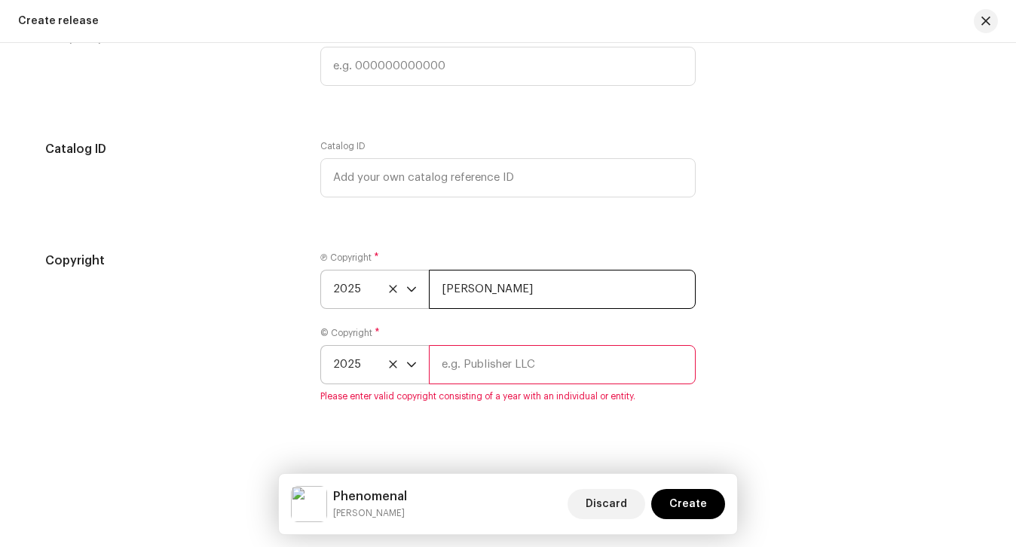
click at [513, 287] on input "[PERSON_NAME]" at bounding box center [562, 289] width 267 height 39
click at [492, 357] on input "text" at bounding box center [562, 364] width 267 height 39
paste input "[PERSON_NAME]"
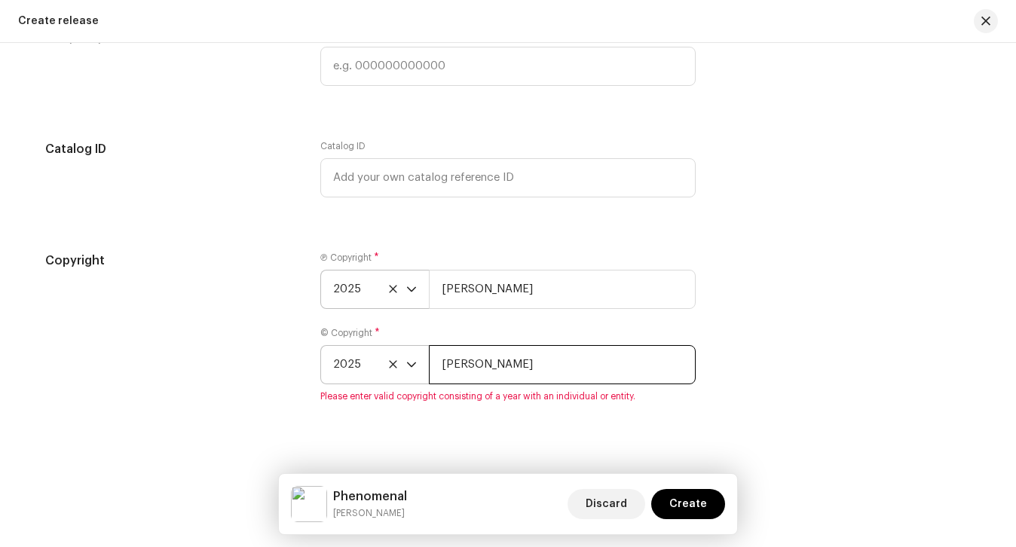
type input "[PERSON_NAME]"
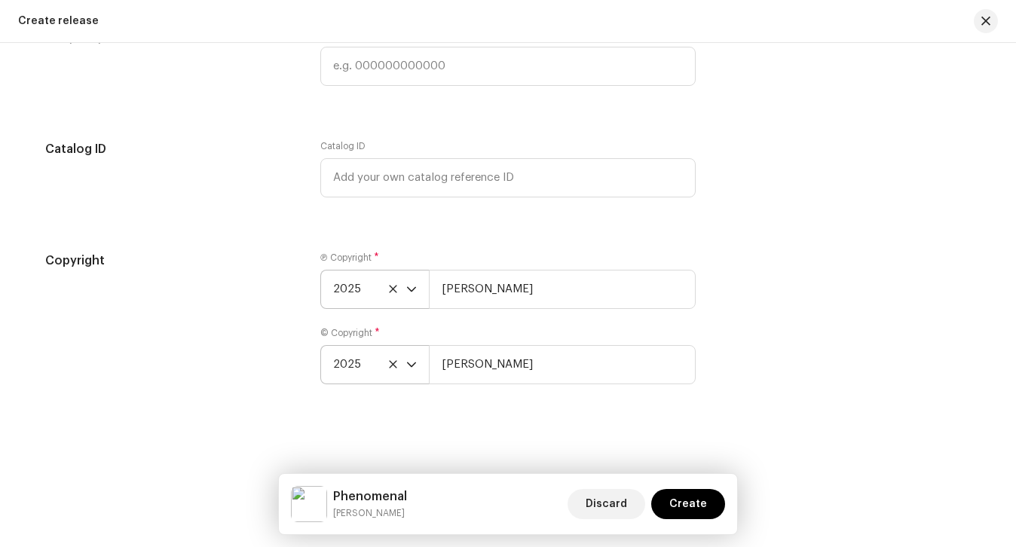
click at [225, 327] on div "Copyright" at bounding box center [170, 327] width 251 height 151
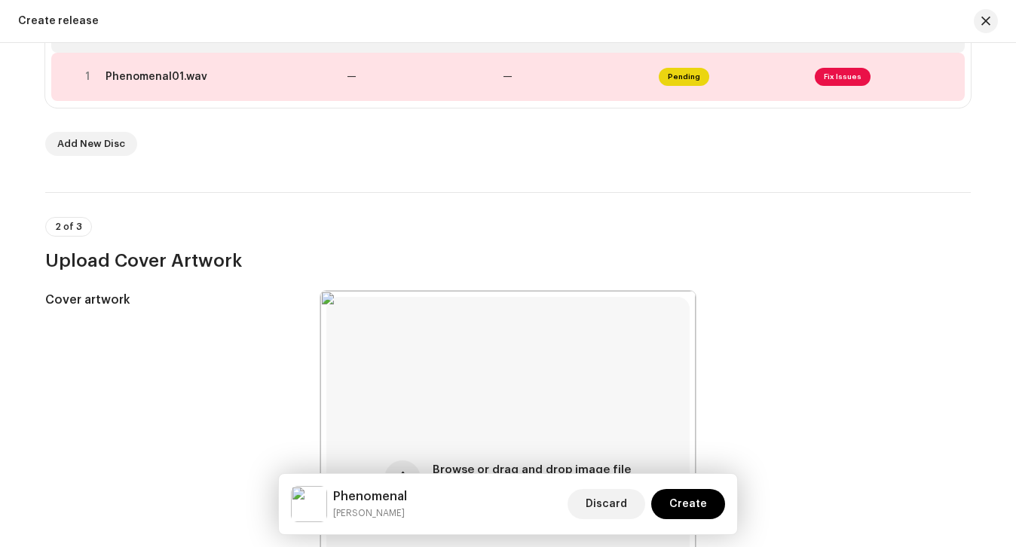
scroll to position [332, 0]
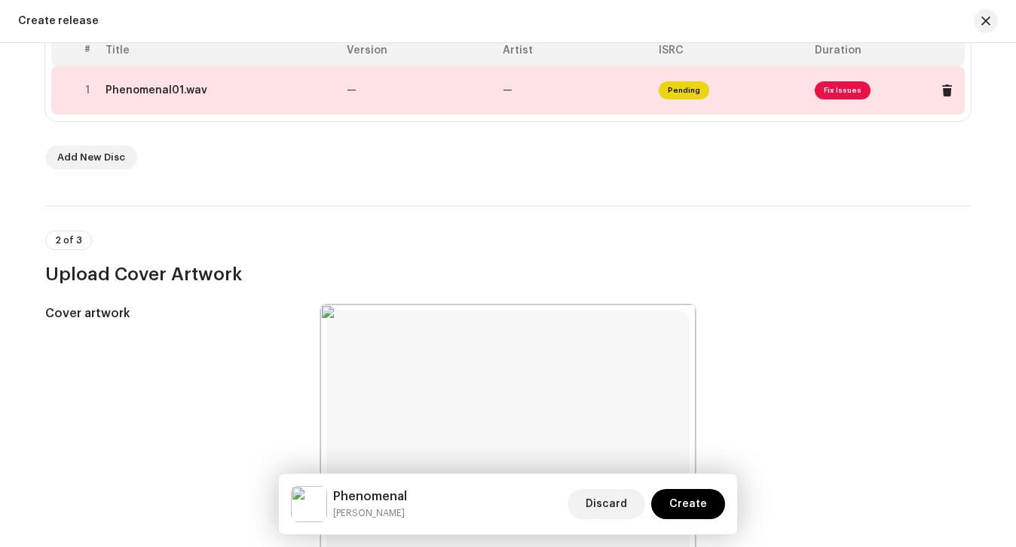
click at [296, 100] on td "Phenomenal01.wav" at bounding box center [220, 90] width 241 height 48
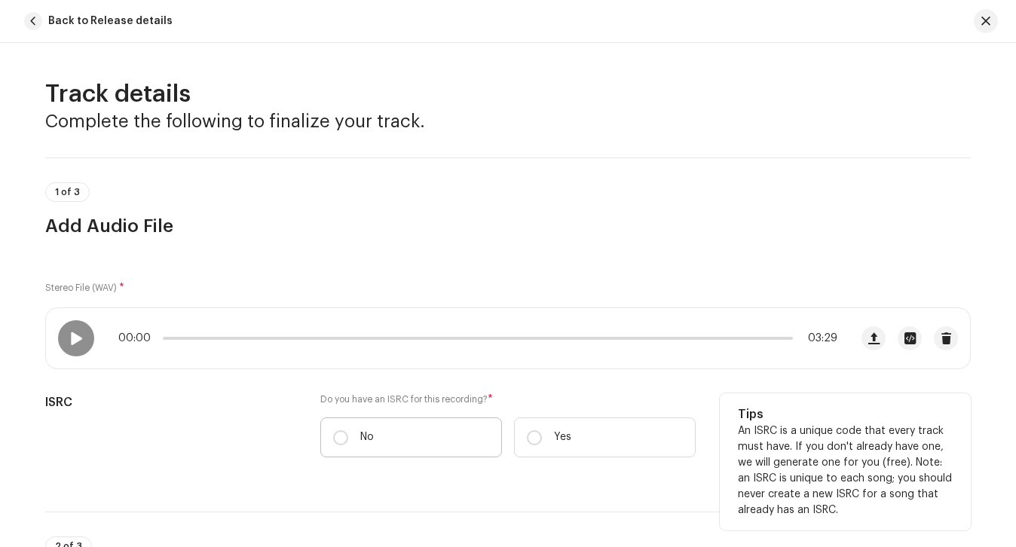
click at [414, 421] on label "No" at bounding box center [411, 438] width 182 height 40
click at [348, 431] on input "No" at bounding box center [340, 438] width 15 height 15
radio input "true"
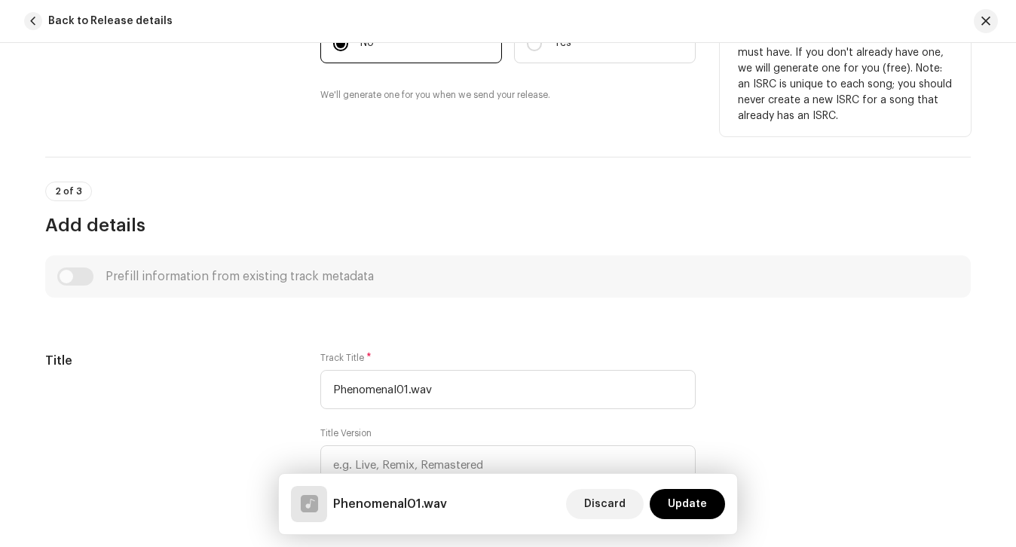
scroll to position [489, 0]
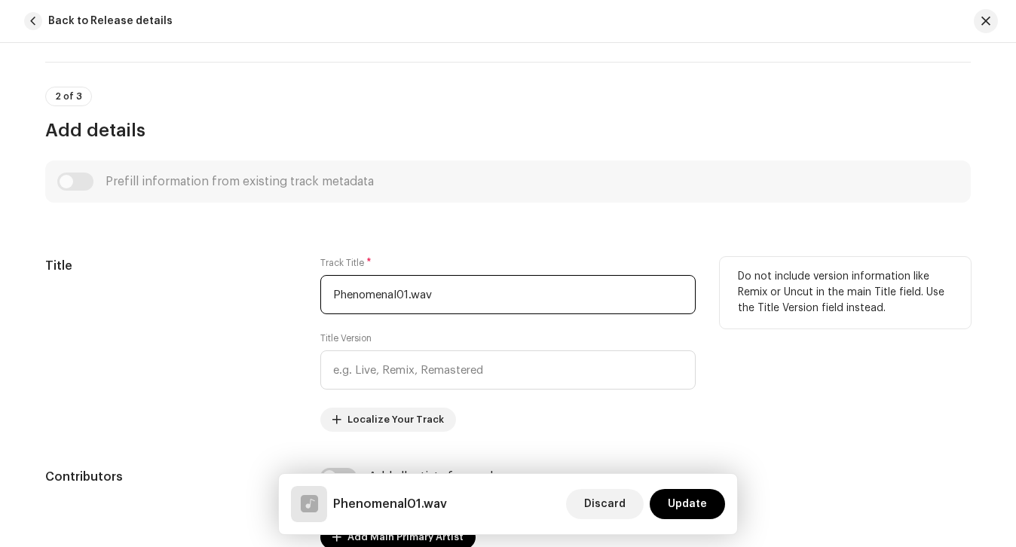
drag, startPoint x: 455, startPoint y: 296, endPoint x: 400, endPoint y: 295, distance: 54.3
click at [400, 296] on input "Phenomenal01.wav" at bounding box center [507, 294] width 375 height 39
type input "Phenomenal"
click at [302, 303] on div "Title Track Title * Phenomenal Title Version Localize Your Track Do not include…" at bounding box center [508, 344] width 926 height 175
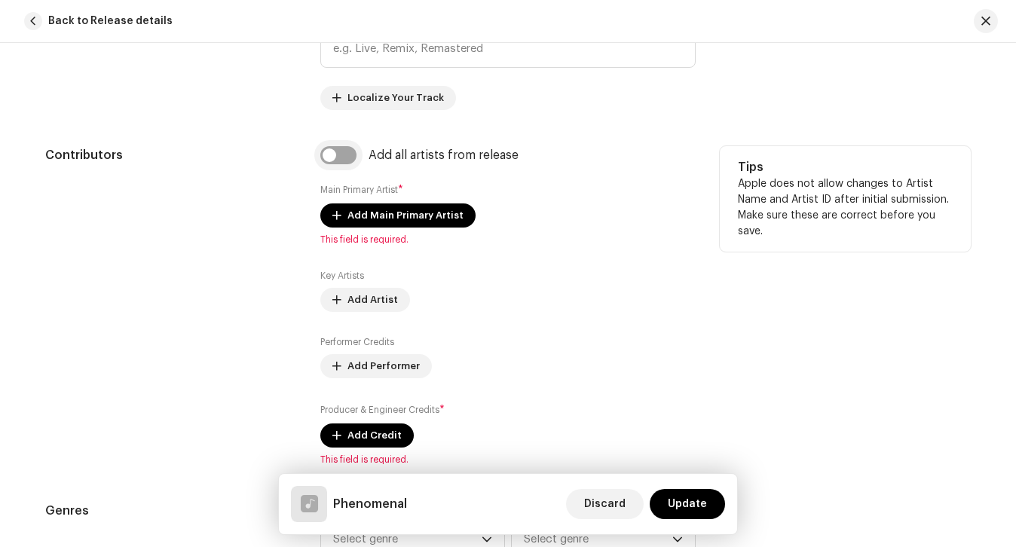
click at [337, 159] on input "checkbox" at bounding box center [338, 155] width 36 height 18
checkbox input "true"
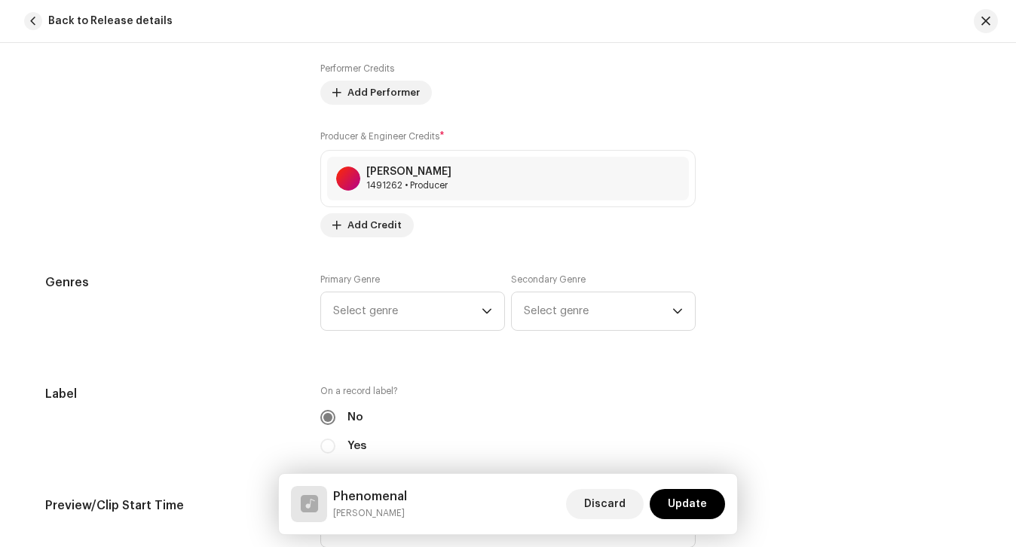
scroll to position [1205, 0]
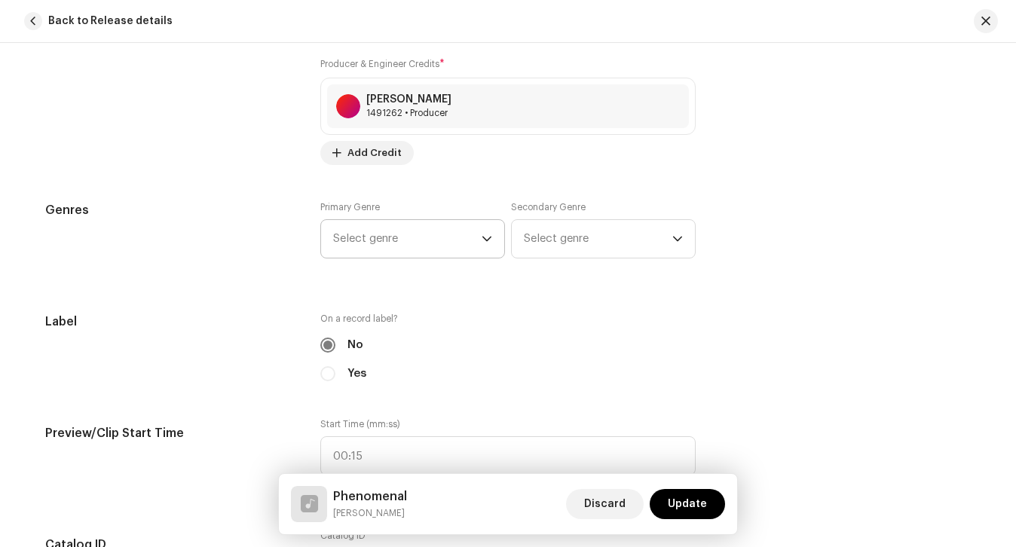
click at [385, 258] on p-select "Select genre" at bounding box center [412, 238] width 185 height 39
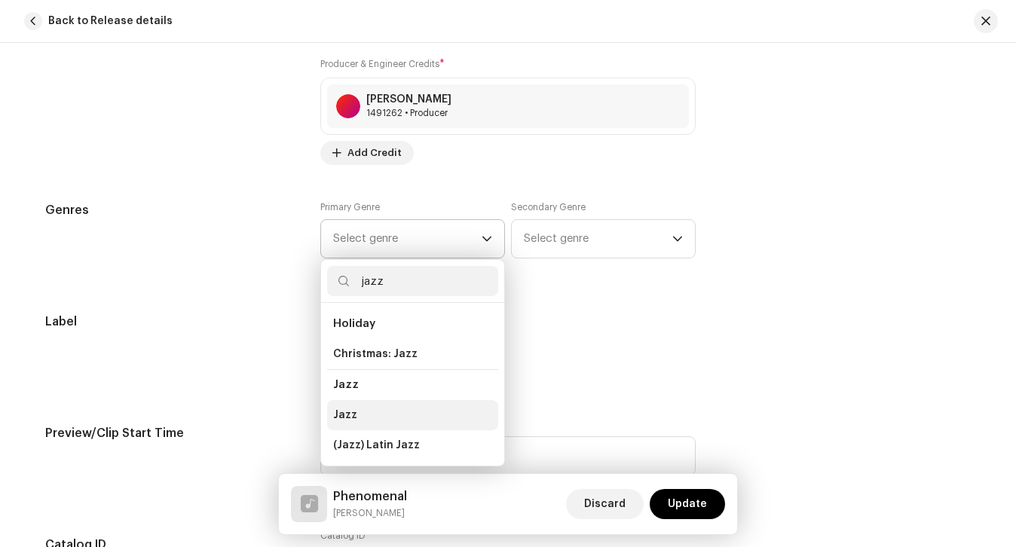
type input "jazz"
click at [389, 404] on li "Jazz" at bounding box center [412, 415] width 171 height 30
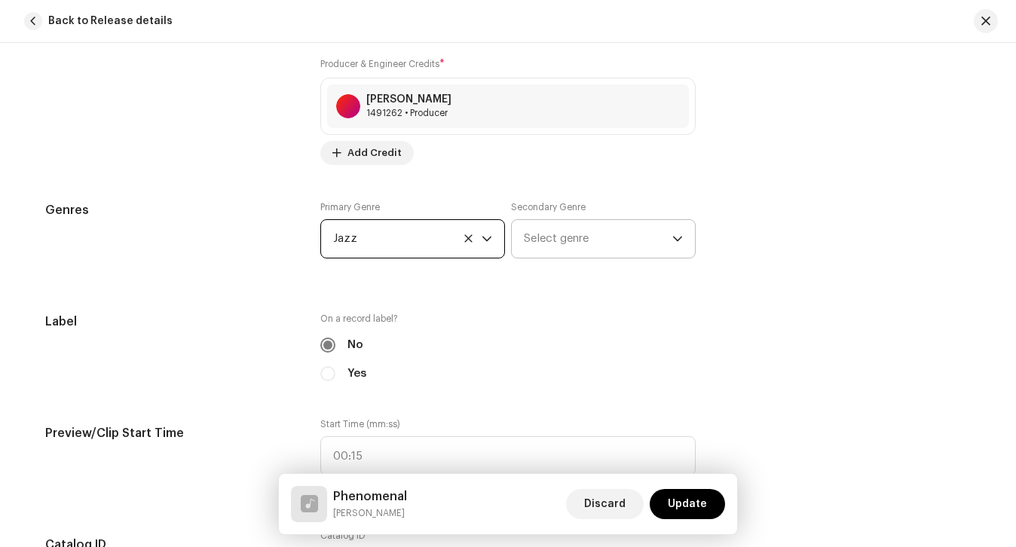
click at [581, 227] on span "Select genre" at bounding box center [598, 239] width 149 height 38
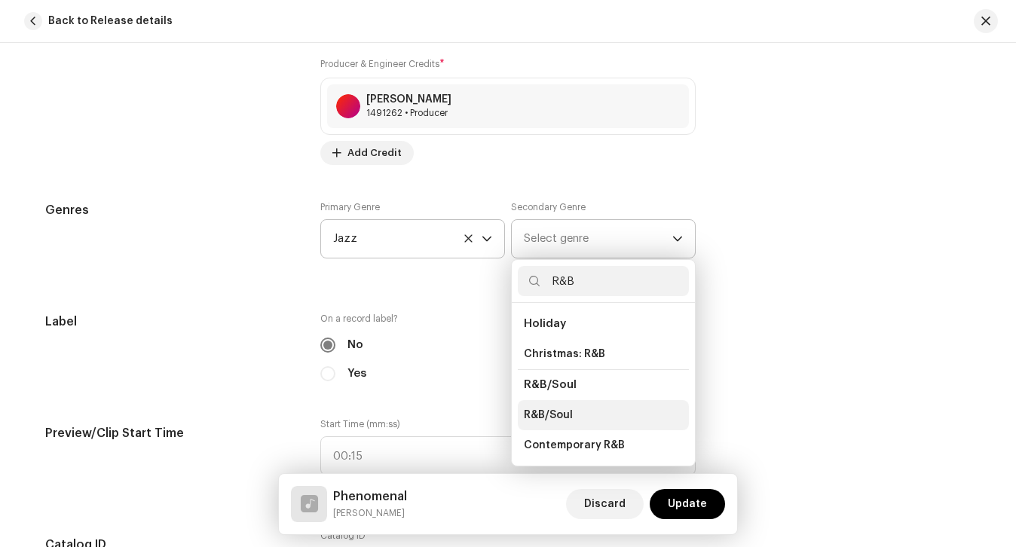
type input "R&B"
click at [554, 408] on span "R&B/Soul" at bounding box center [548, 415] width 49 height 15
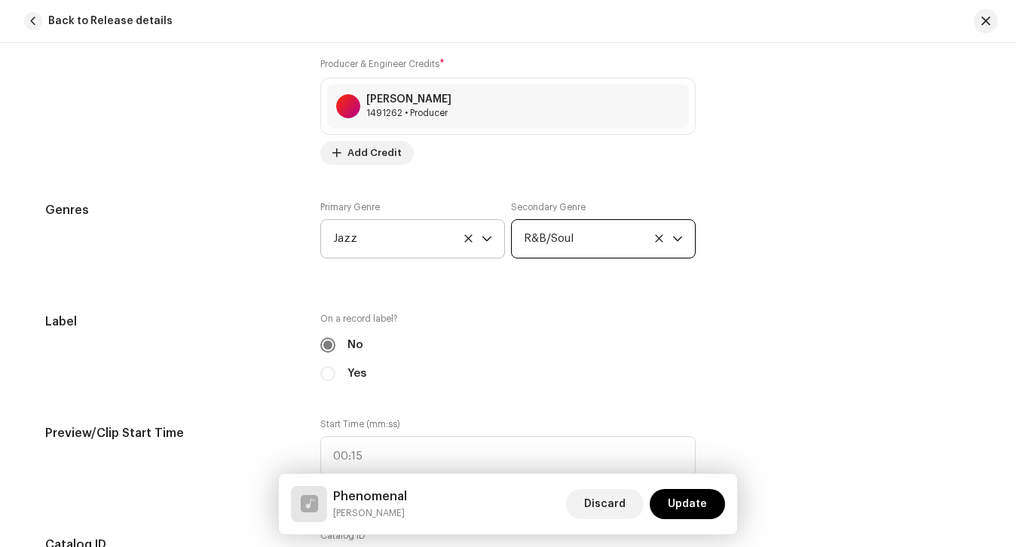
scroll to position [1414, 0]
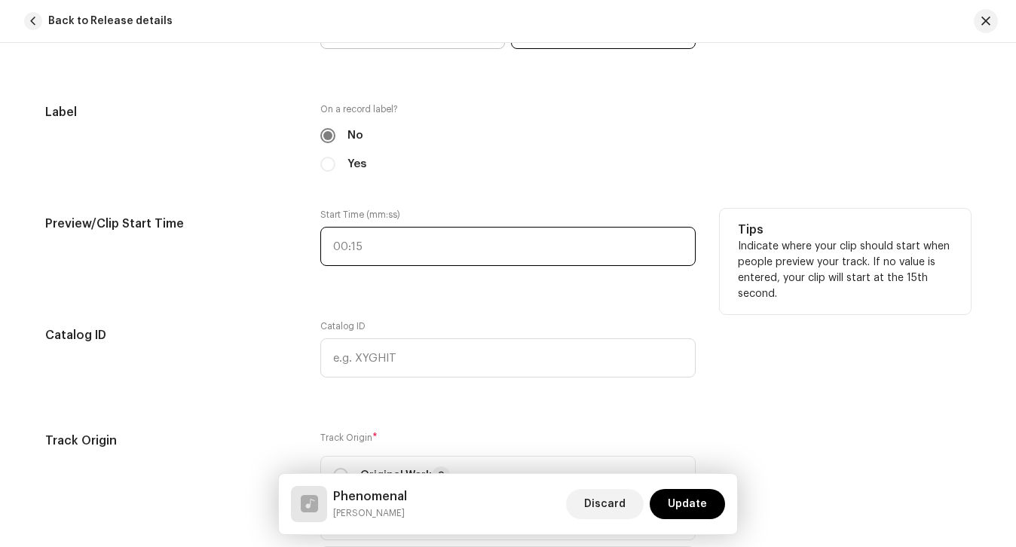
type input ":"
click at [406, 241] on input ":" at bounding box center [507, 246] width 375 height 39
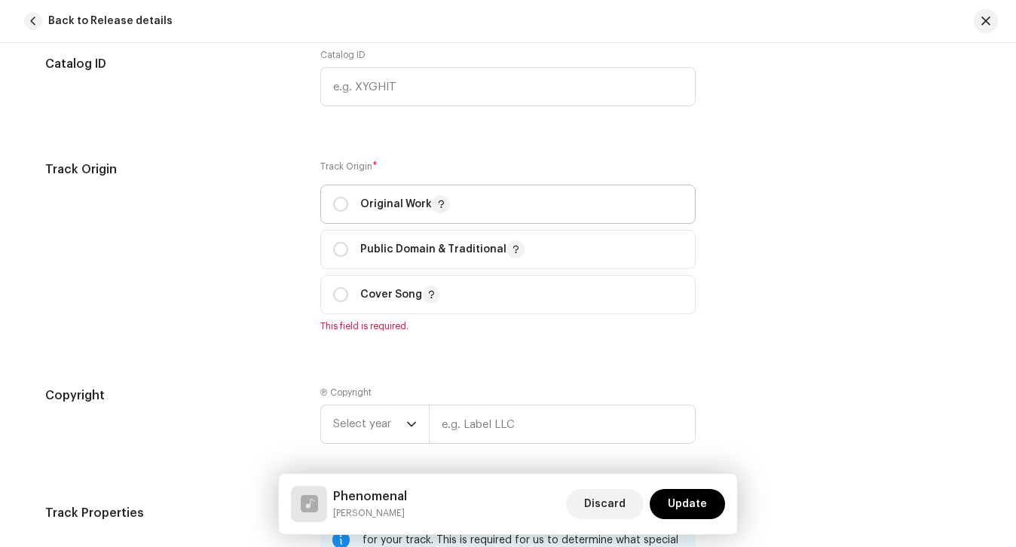
click at [371, 212] on p "Original Work" at bounding box center [405, 204] width 90 height 18
radio input "true"
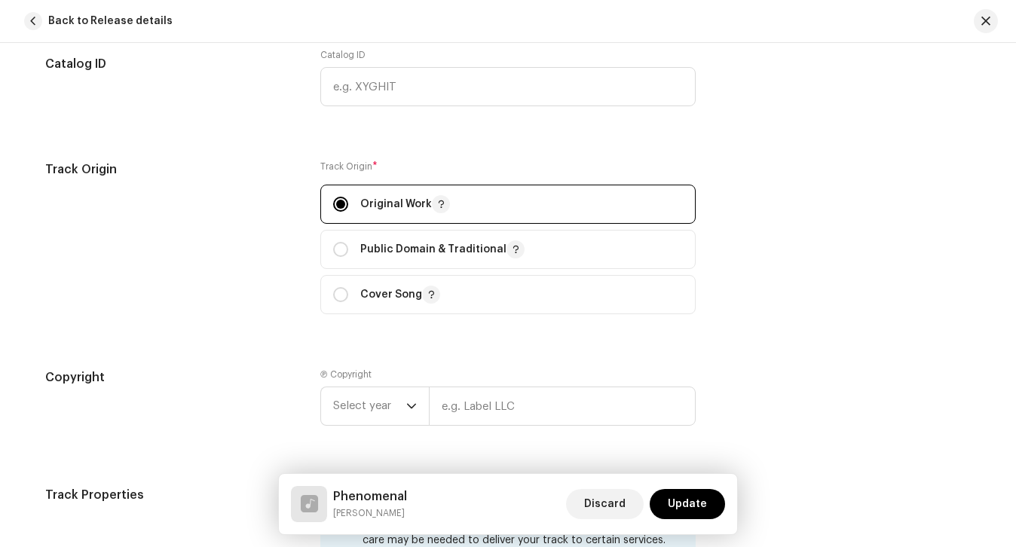
scroll to position [2036, 0]
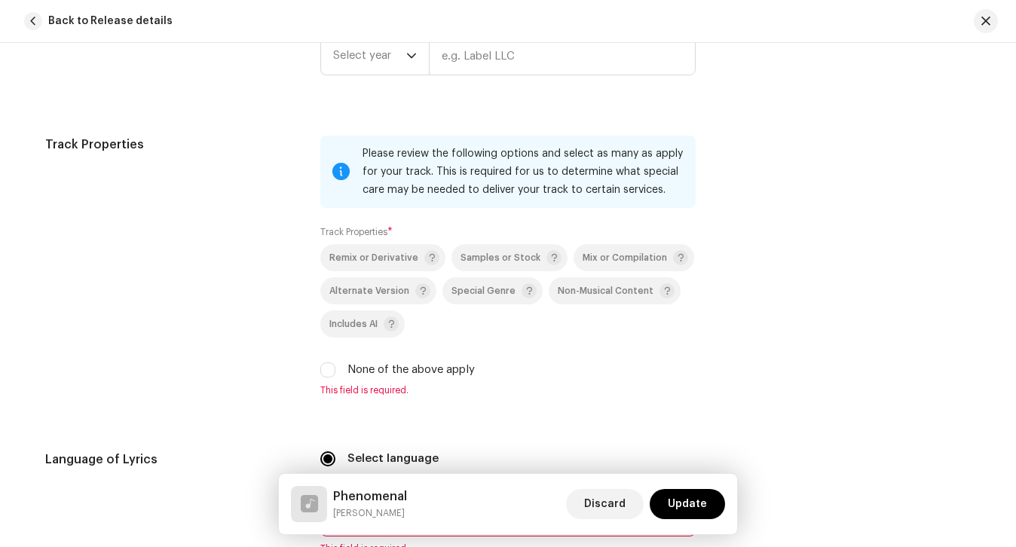
click at [372, 366] on label "None of the above apply" at bounding box center [411, 370] width 127 height 17
click at [336, 366] on input "None of the above apply" at bounding box center [327, 370] width 15 height 15
checkbox input "true"
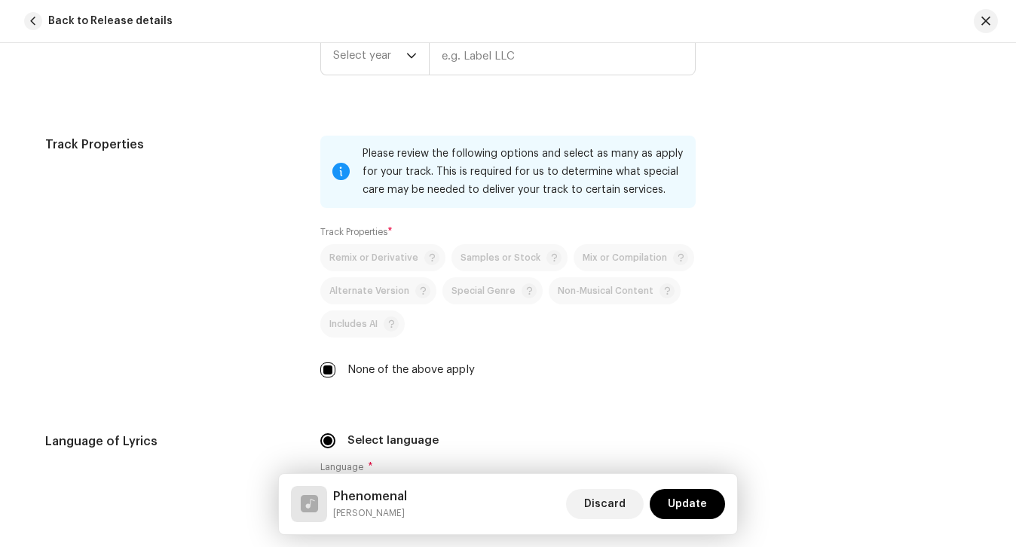
scroll to position [2300, 0]
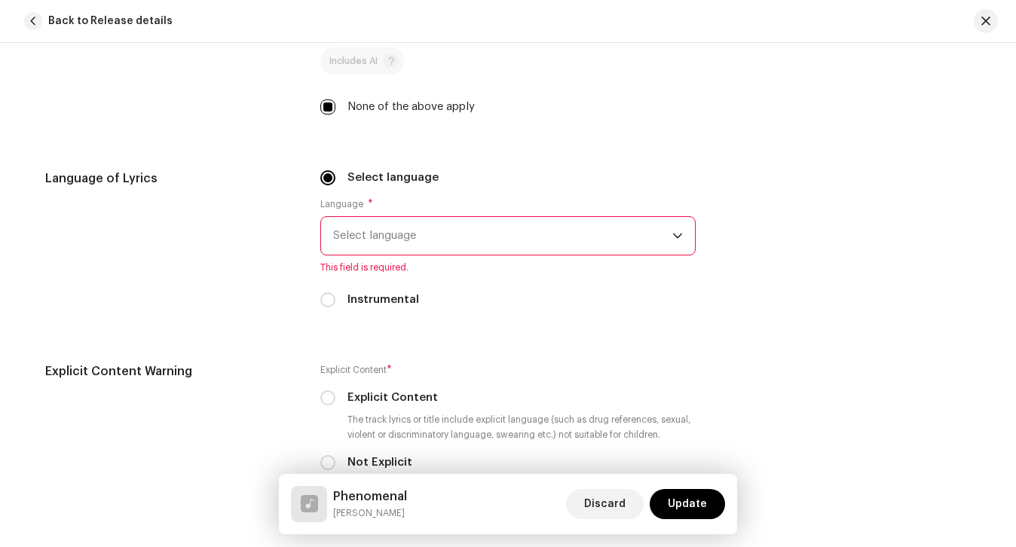
click at [375, 241] on span "Select language" at bounding box center [502, 236] width 339 height 38
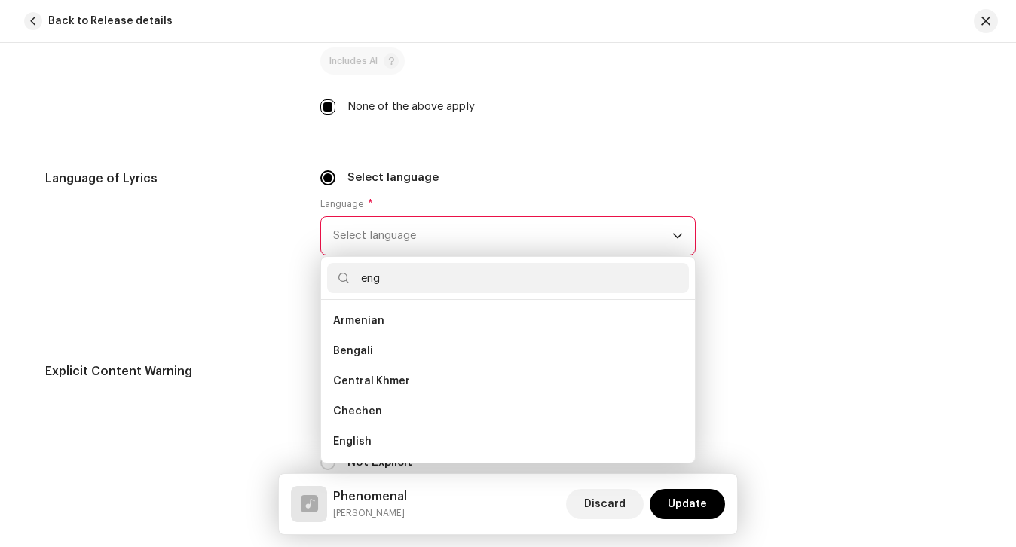
scroll to position [0, 0]
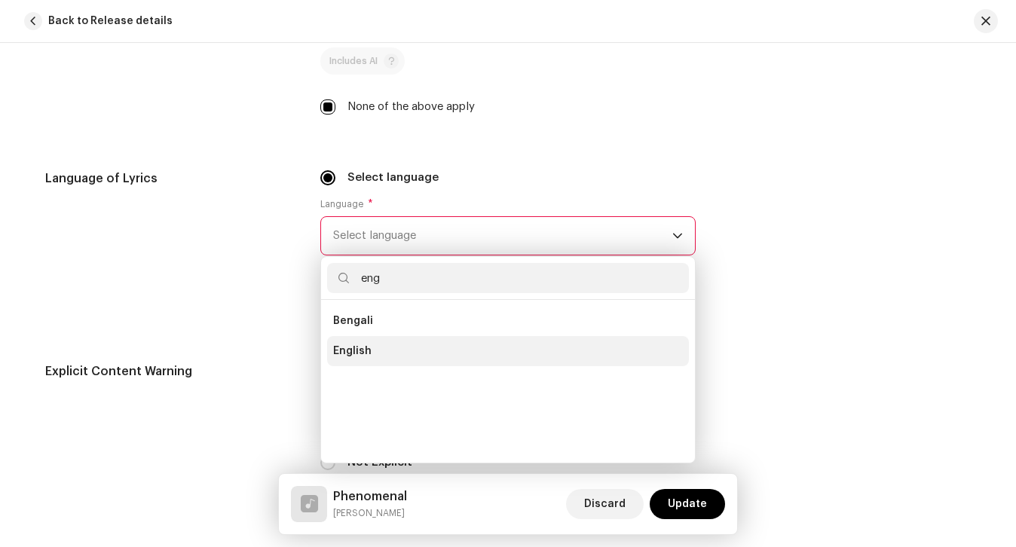
type input "eng"
click at [364, 341] on li "English" at bounding box center [508, 351] width 362 height 30
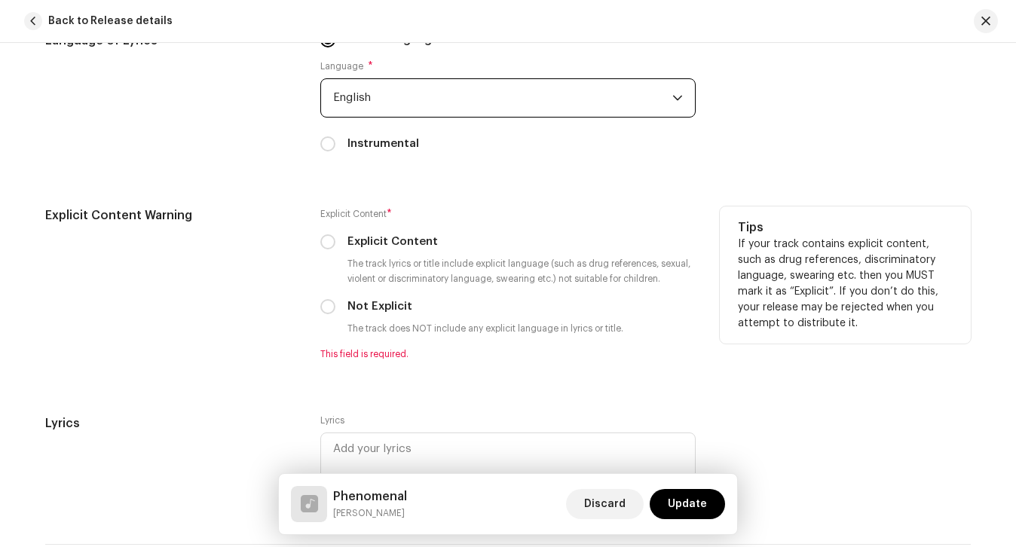
click at [359, 303] on label "Not Explicit" at bounding box center [380, 307] width 65 height 17
click at [336, 303] on input "Not Explicit" at bounding box center [327, 306] width 15 height 15
radio input "true"
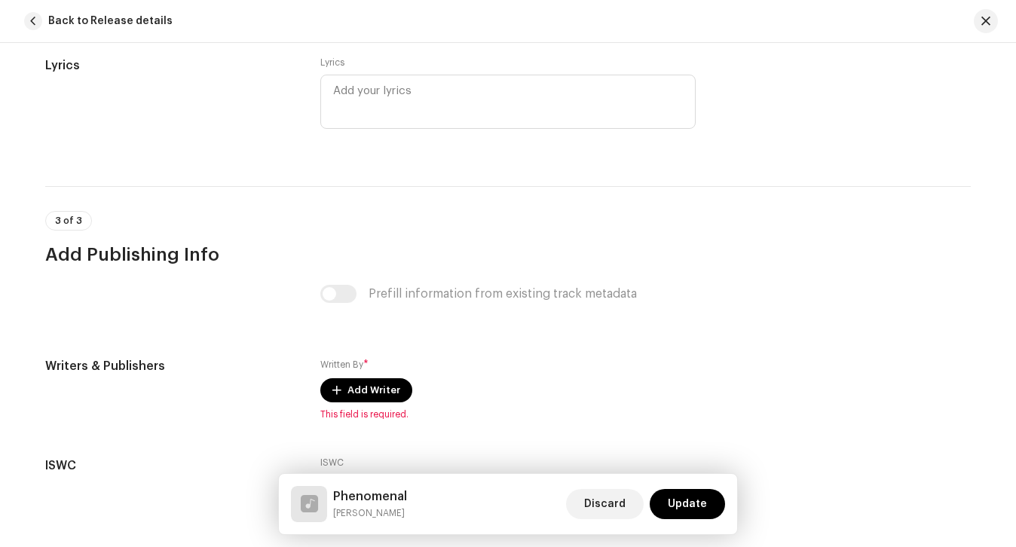
scroll to position [2846, 0]
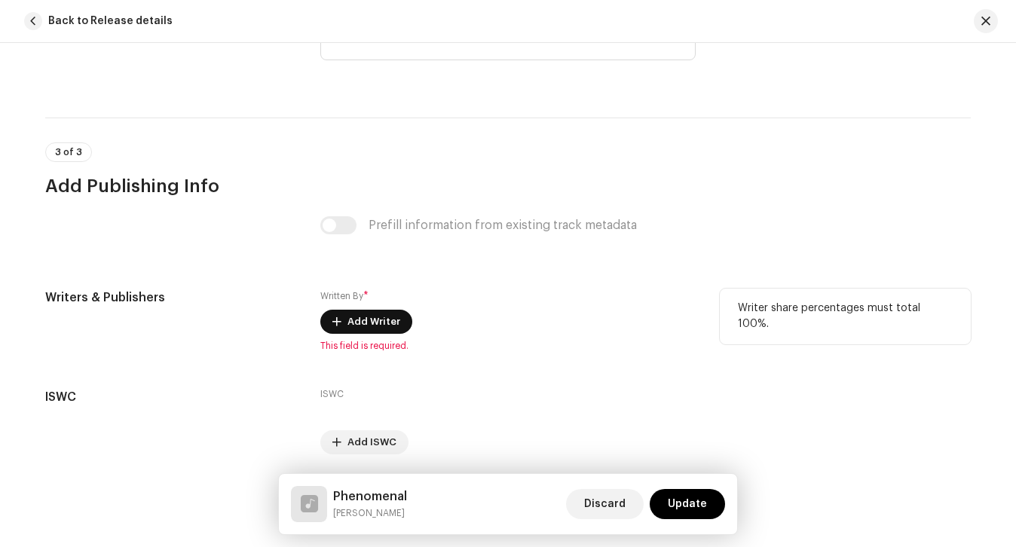
click at [354, 332] on span "Add Writer" at bounding box center [374, 322] width 53 height 30
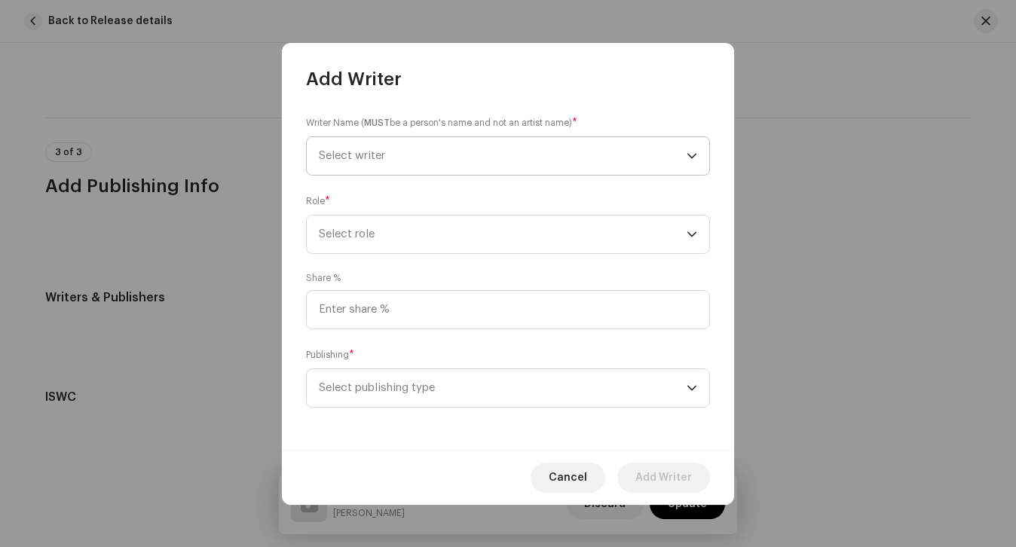
click at [370, 153] on span "Select writer" at bounding box center [352, 155] width 66 height 11
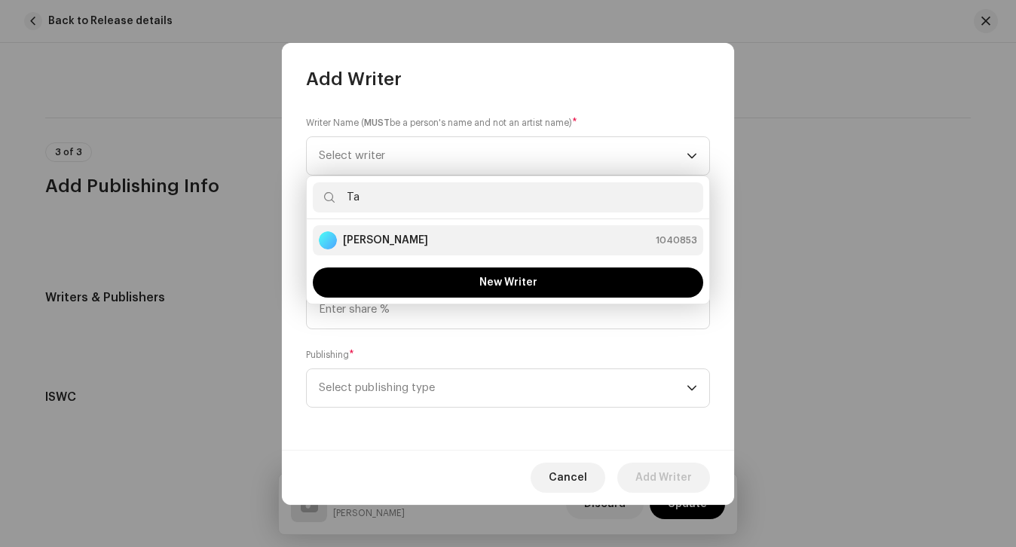
type input "Ta"
click at [385, 236] on strong "[PERSON_NAME]" at bounding box center [385, 240] width 85 height 15
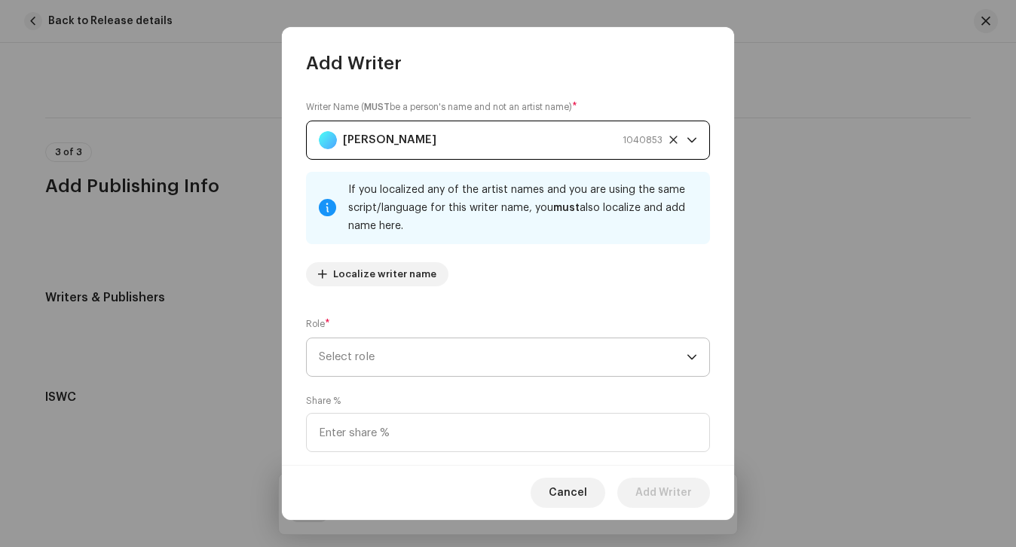
click at [543, 365] on span "Select role" at bounding box center [503, 358] width 368 height 38
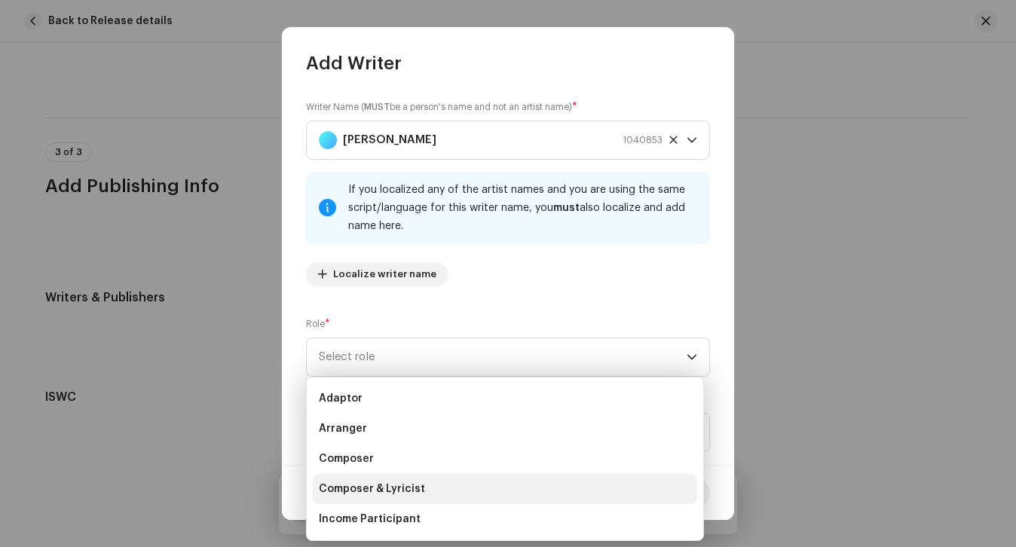
click at [421, 483] on li "Composer & Lyricist" at bounding box center [505, 489] width 385 height 30
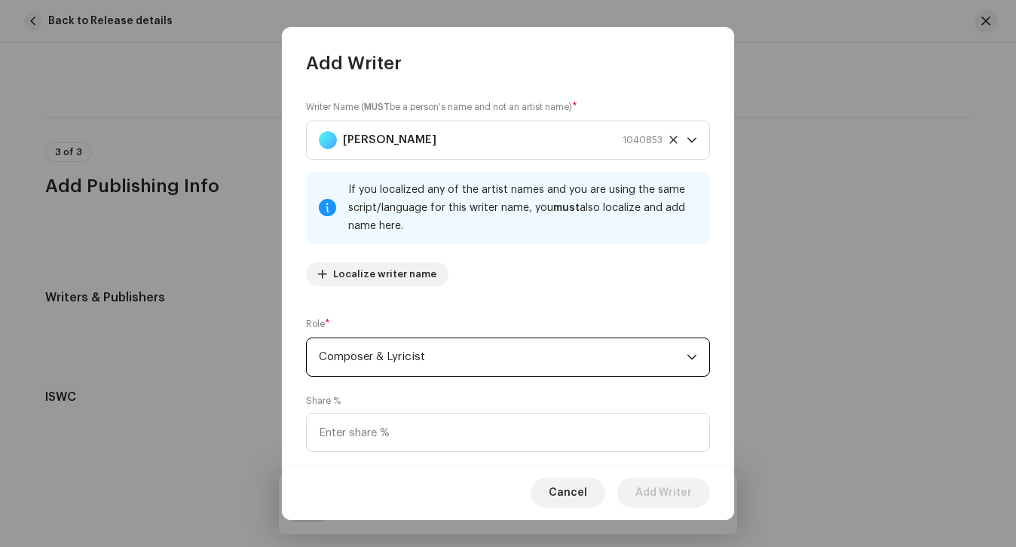
click at [415, 411] on div "Share %" at bounding box center [508, 423] width 404 height 57
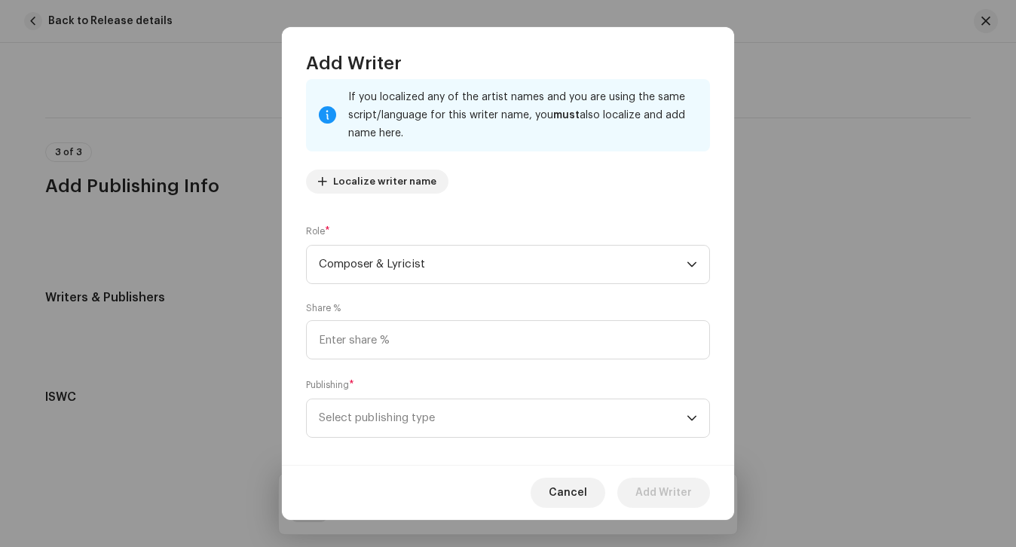
click at [415, 411] on span "Select publishing type" at bounding box center [503, 419] width 368 height 38
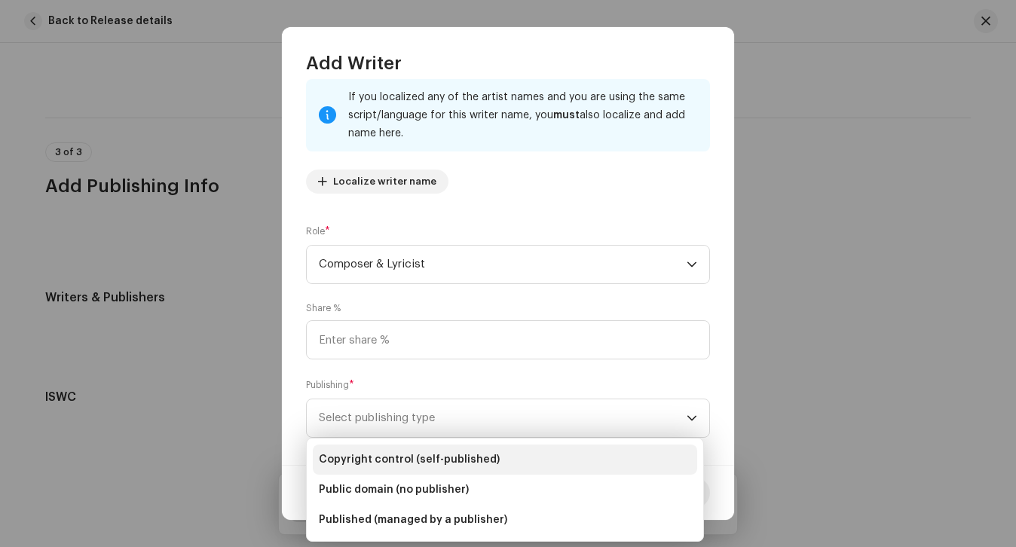
click at [411, 457] on span "Copyright control (self-published)" at bounding box center [409, 459] width 181 height 15
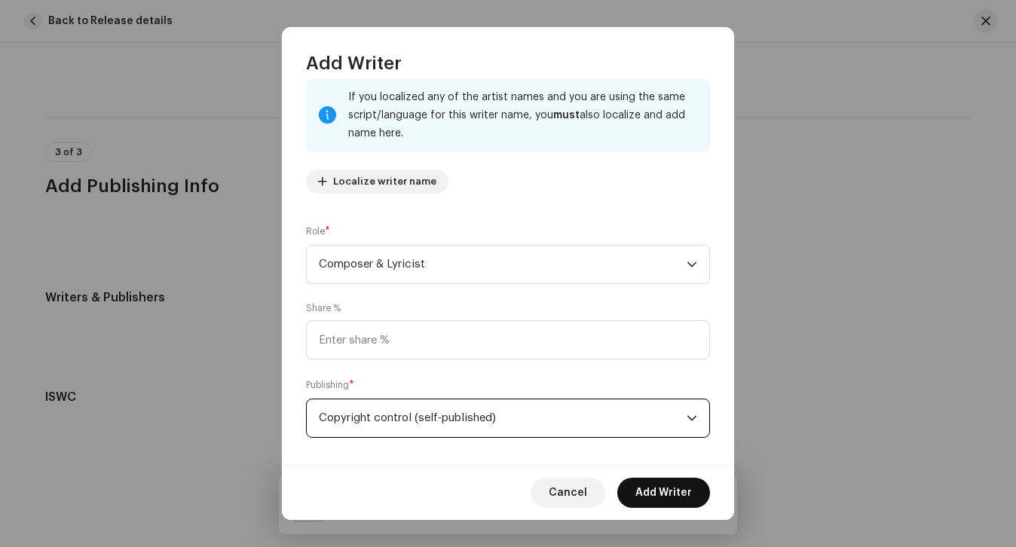
click at [692, 488] on button "Add Writer" at bounding box center [664, 493] width 93 height 30
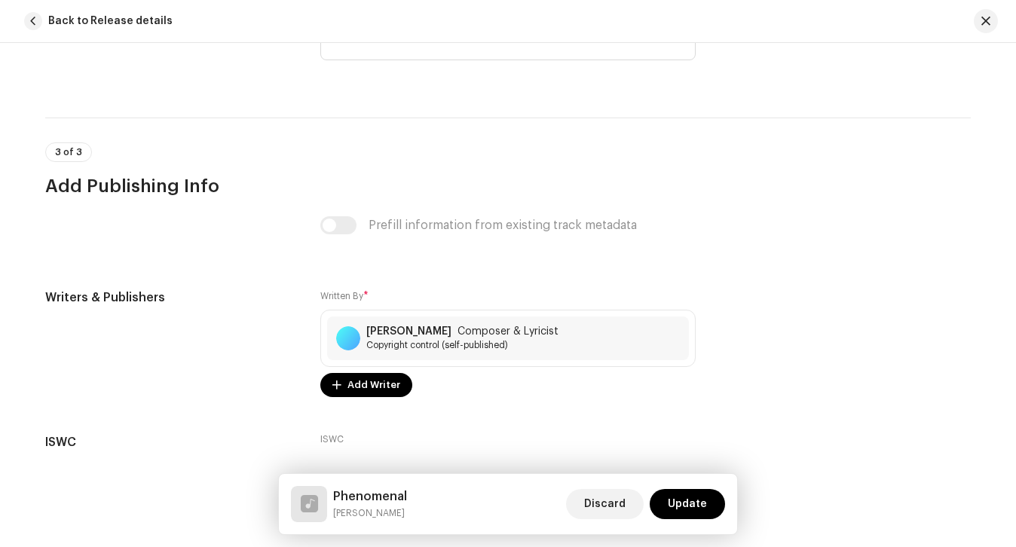
click at [692, 488] on div "Discard Update" at bounding box center [645, 504] width 159 height 36
click at [692, 498] on span "Update" at bounding box center [687, 504] width 39 height 30
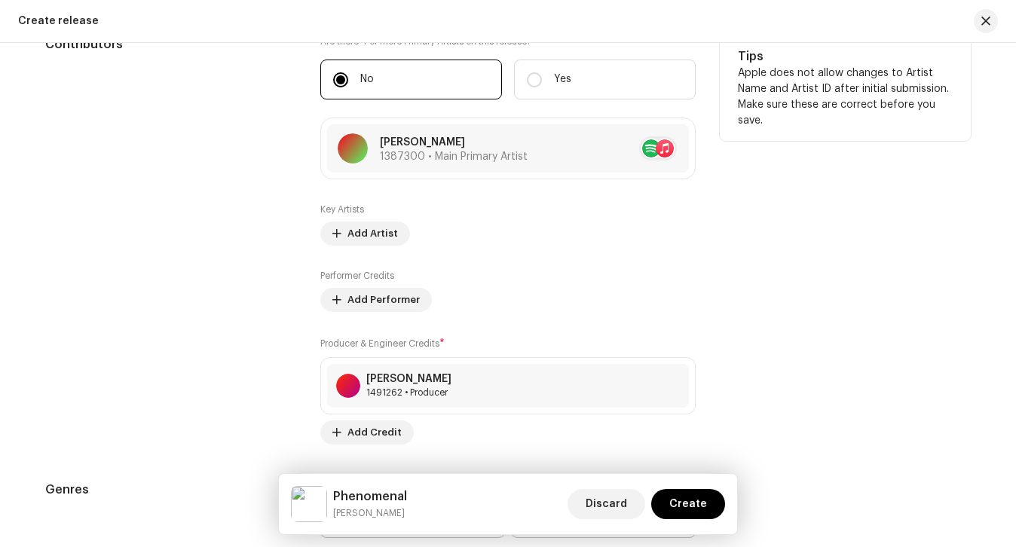
scroll to position [1653, 0]
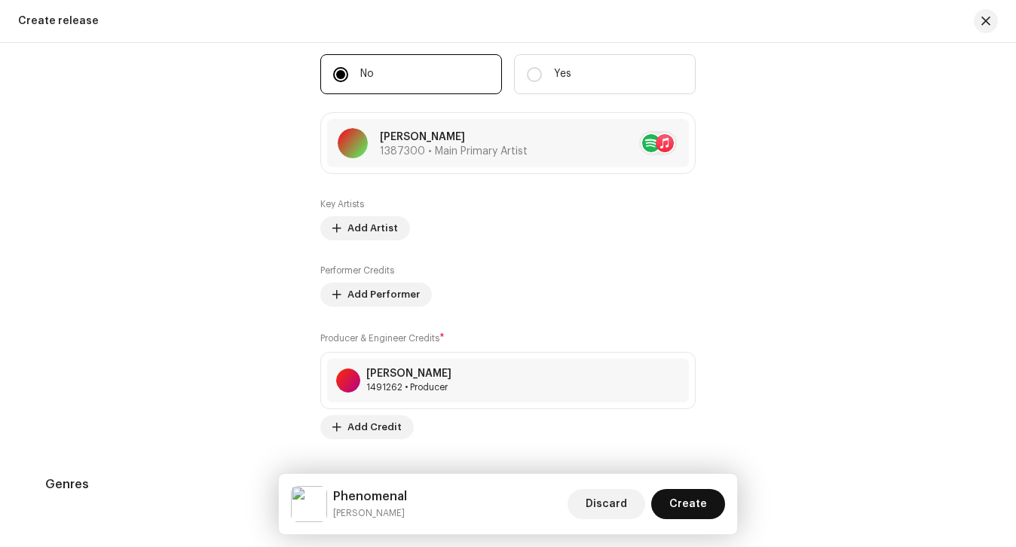
click at [681, 504] on span "Create" at bounding box center [689, 504] width 38 height 30
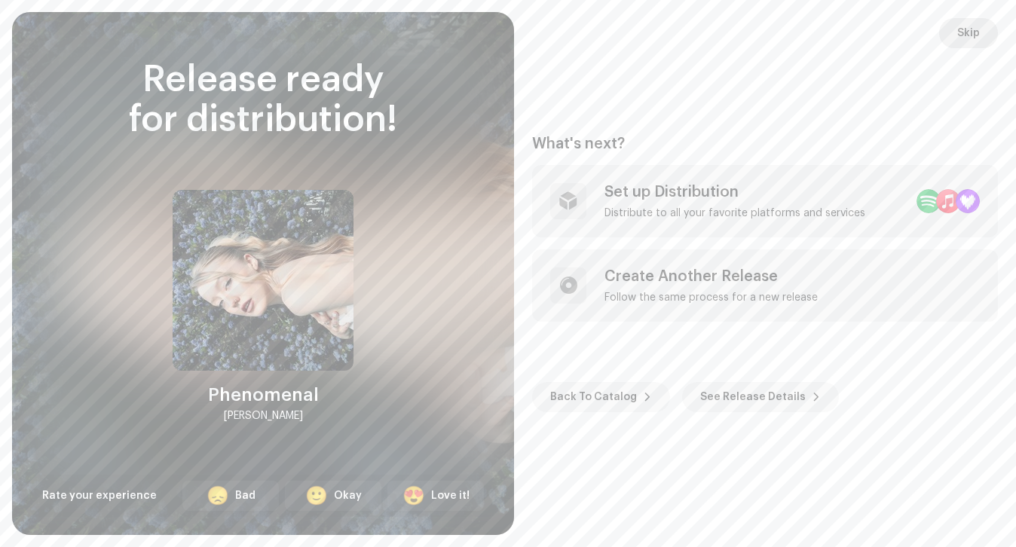
click at [969, 28] on span "Skip" at bounding box center [969, 33] width 23 height 30
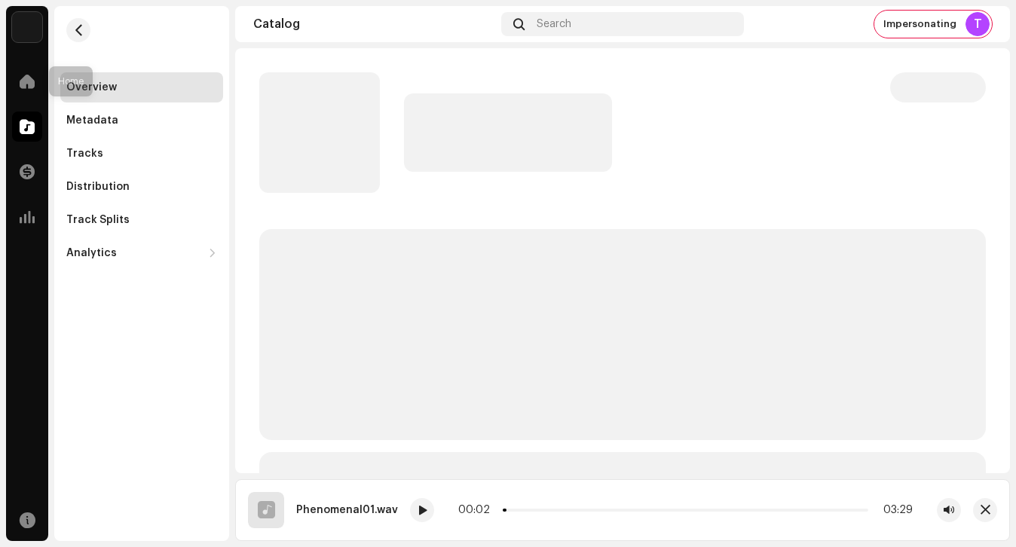
click at [37, 103] on div "Home Catalog Transactions Analytics" at bounding box center [27, 149] width 42 height 178
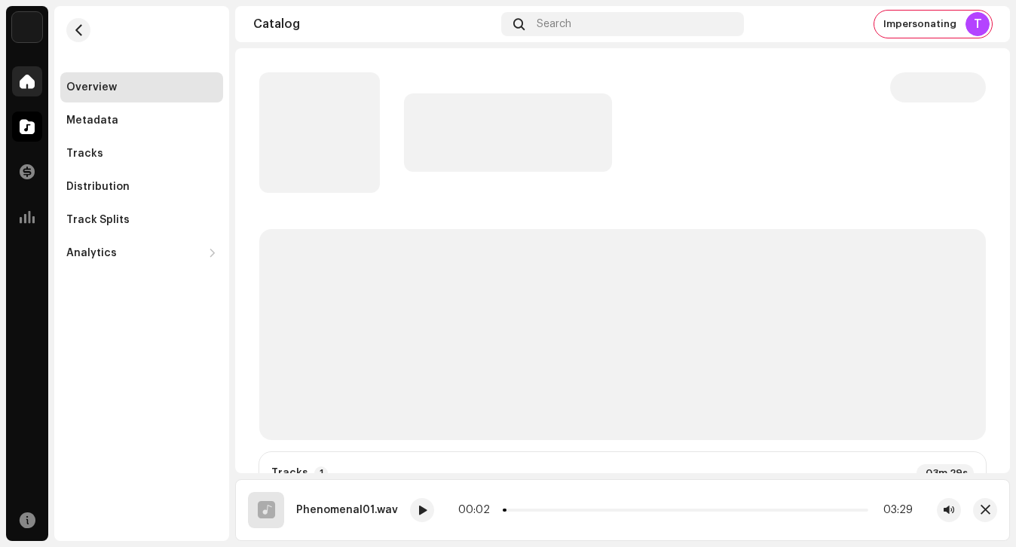
click at [32, 91] on div at bounding box center [27, 81] width 30 height 30
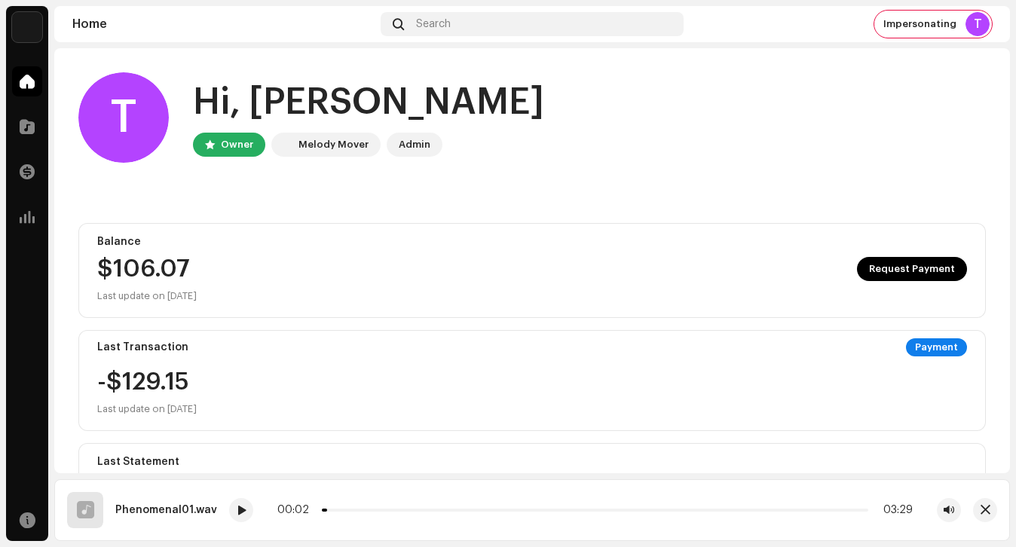
scroll to position [378, 0]
